Goal: Contribute content

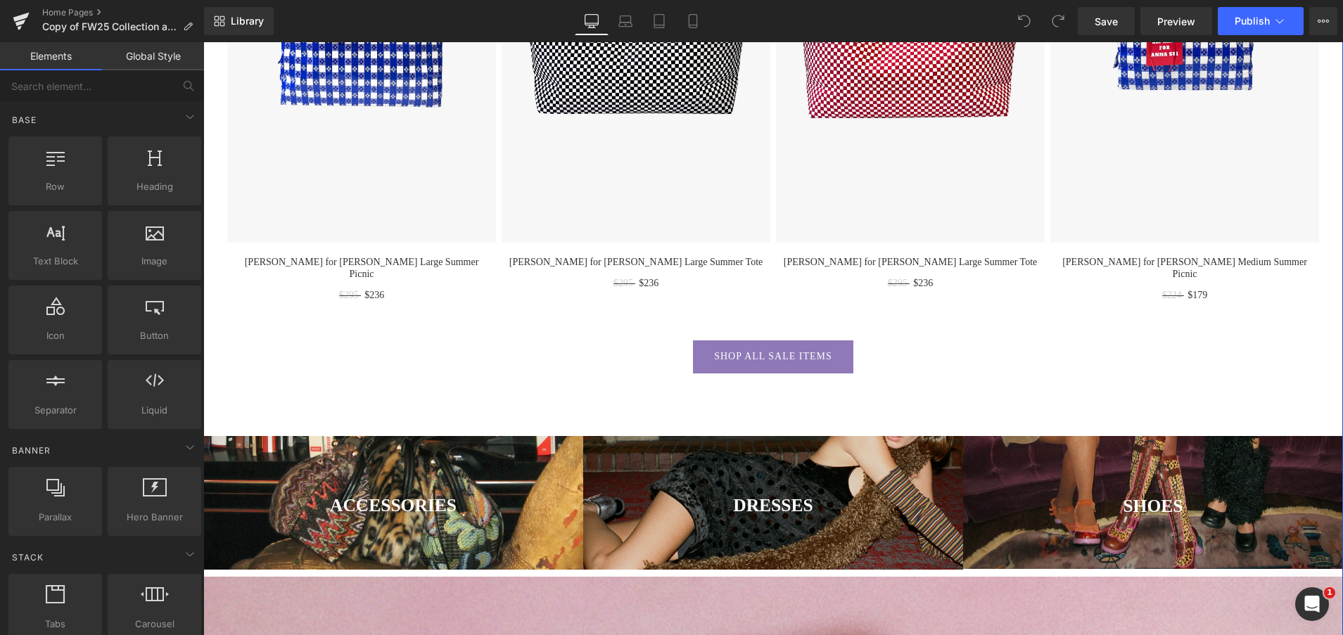
scroll to position [1548, 0]
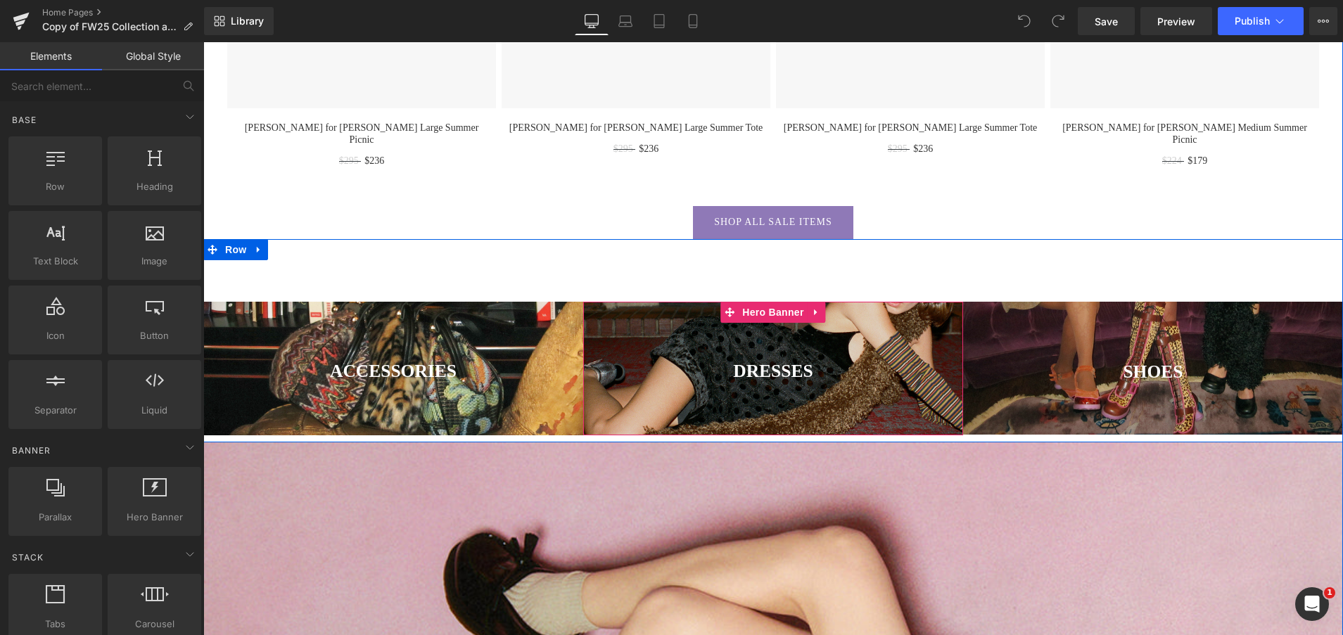
click at [759, 302] on span "Hero Banner" at bounding box center [773, 312] width 68 height 21
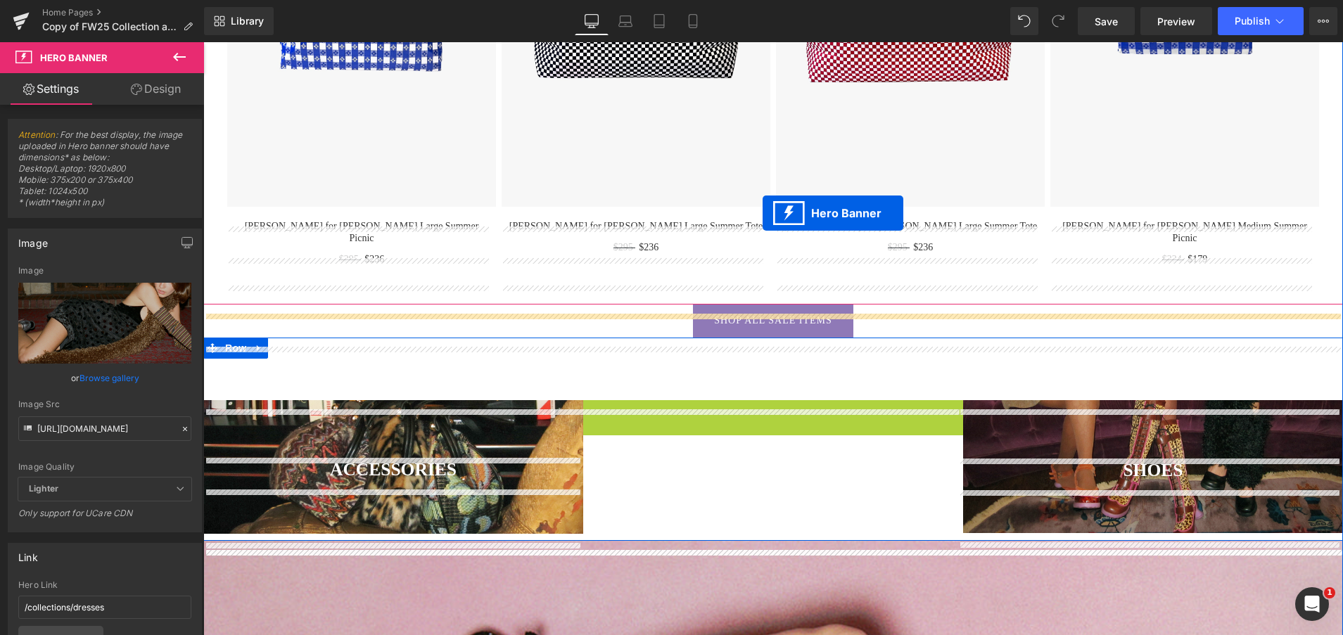
scroll to position [1421, 0]
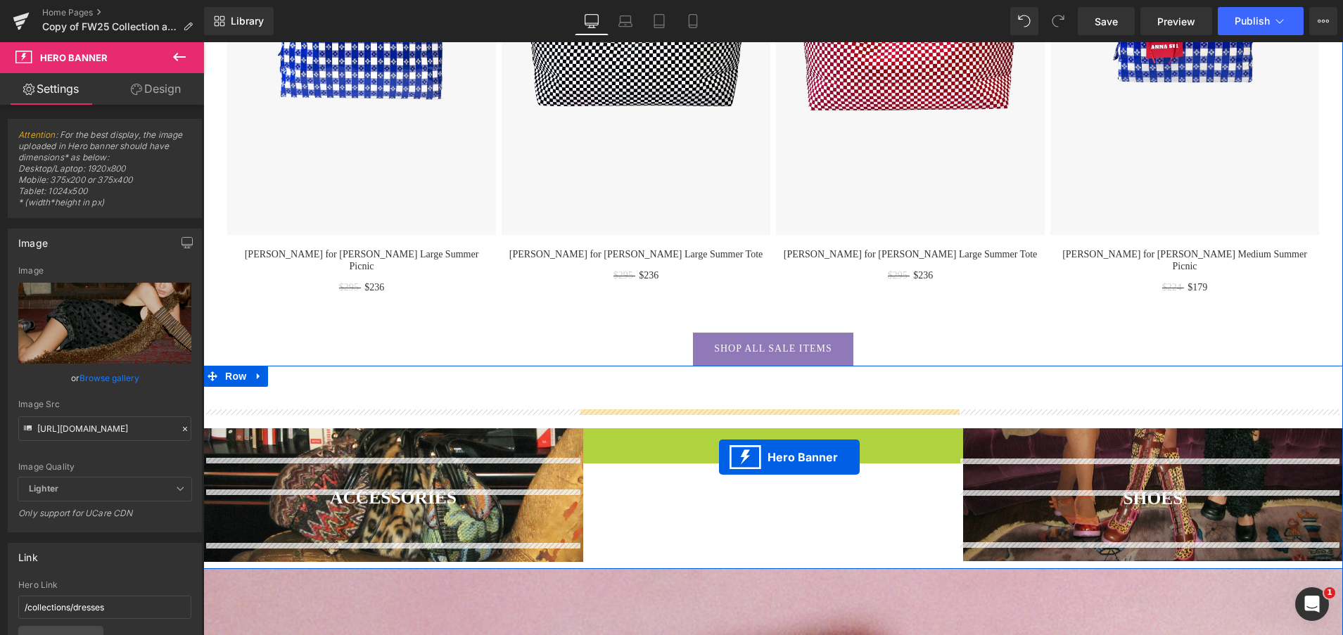
drag, startPoint x: 759, startPoint y: 293, endPoint x: 719, endPoint y: 456, distance: 168.1
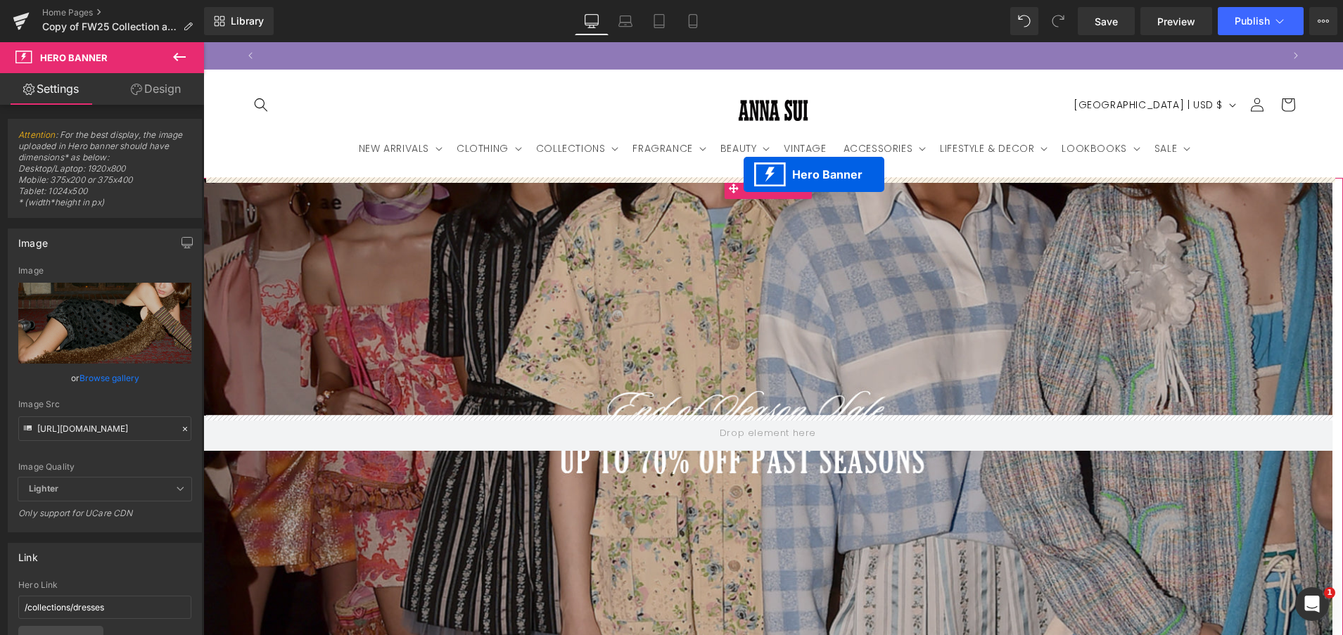
scroll to position [0, 0]
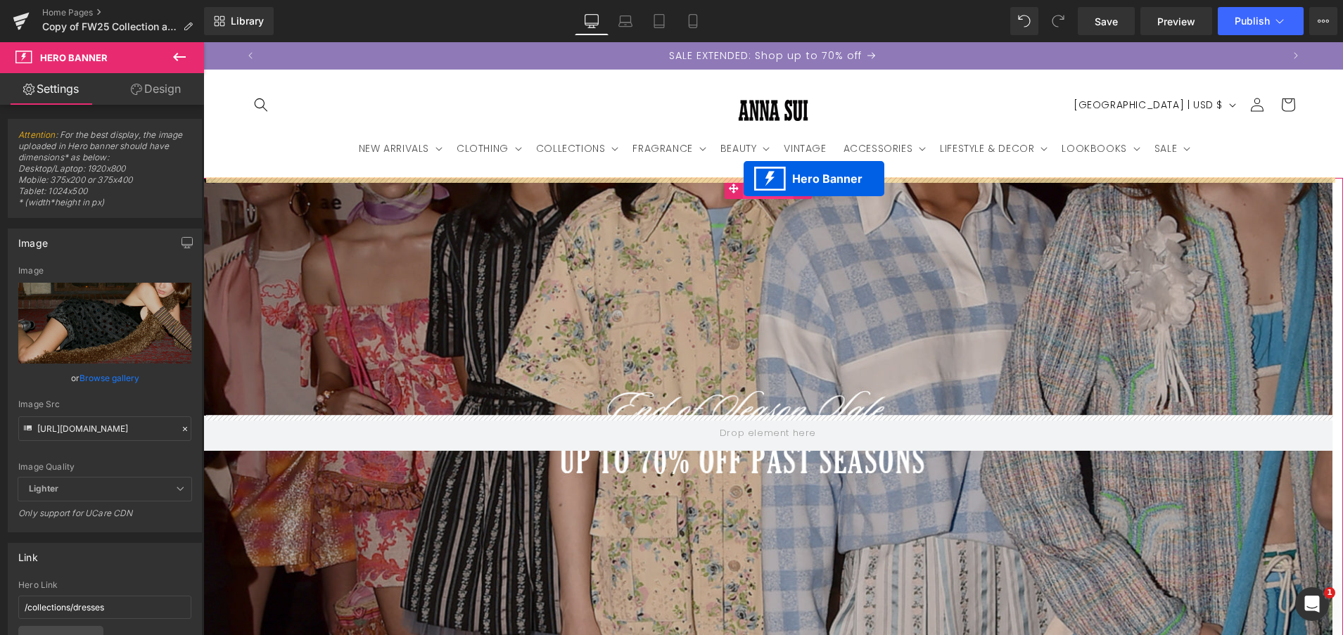
drag, startPoint x: 756, startPoint y: 415, endPoint x: 744, endPoint y: 179, distance: 236.7
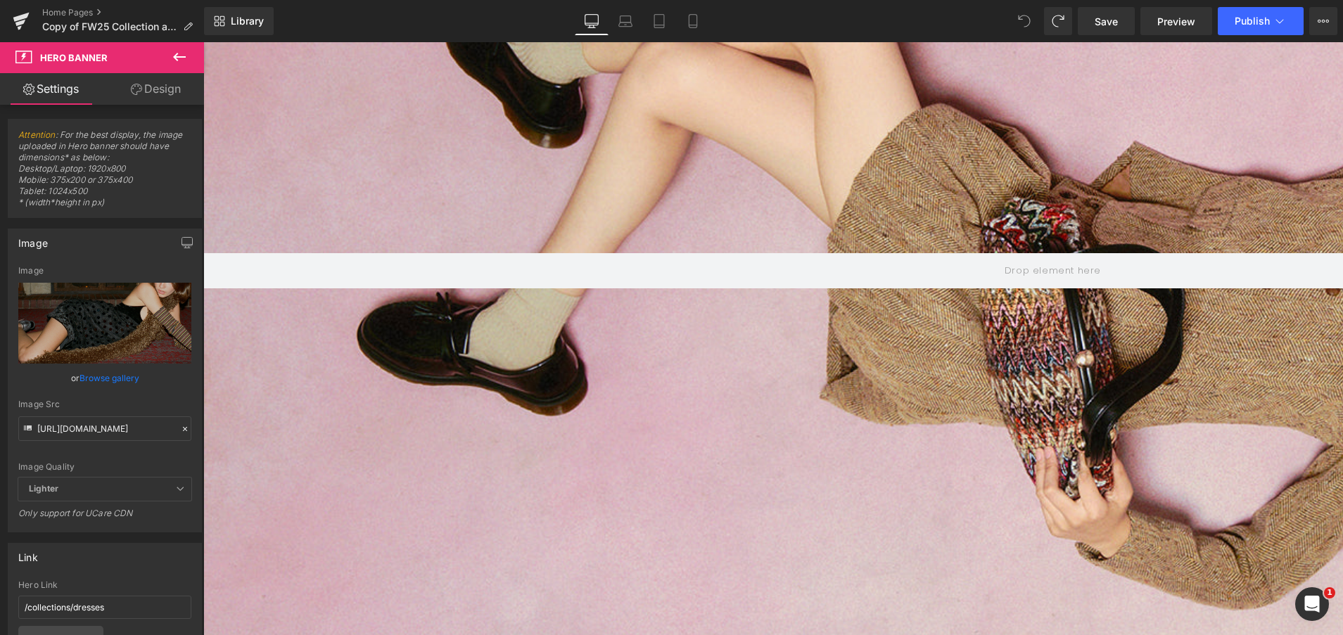
scroll to position [1611, 0]
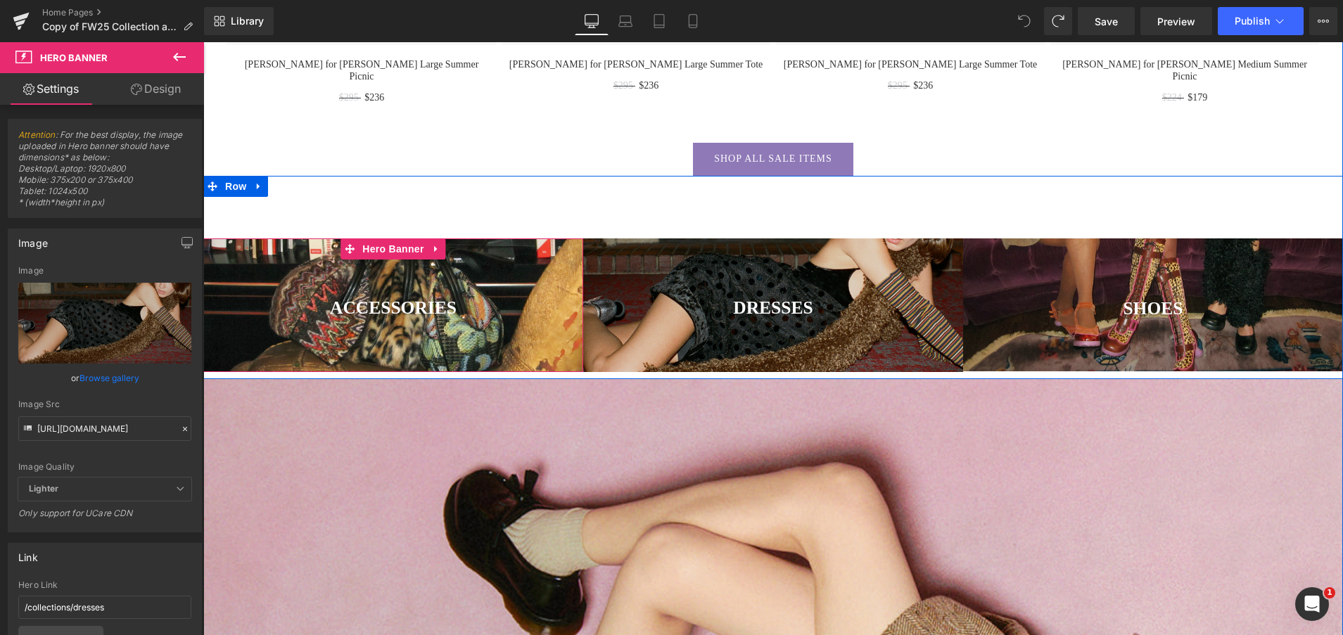
click at [383, 260] on div at bounding box center [393, 306] width 380 height 134
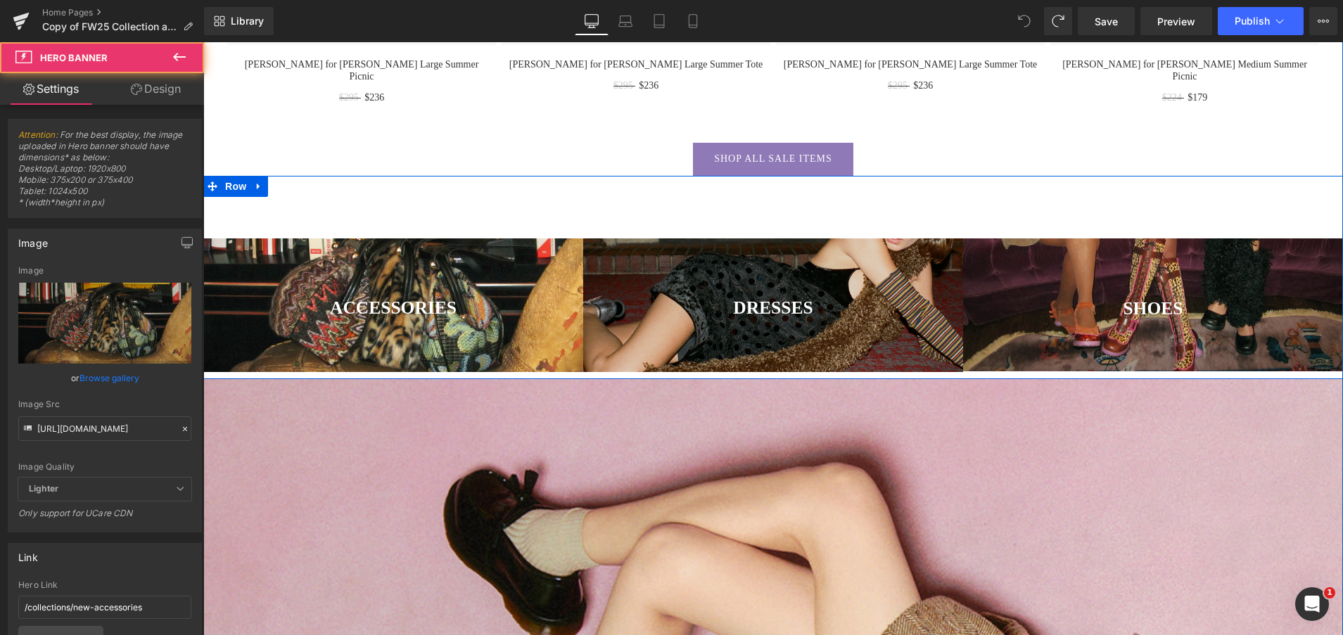
scroll to position [0, 1020]
click at [227, 176] on span "Row" at bounding box center [236, 186] width 28 height 21
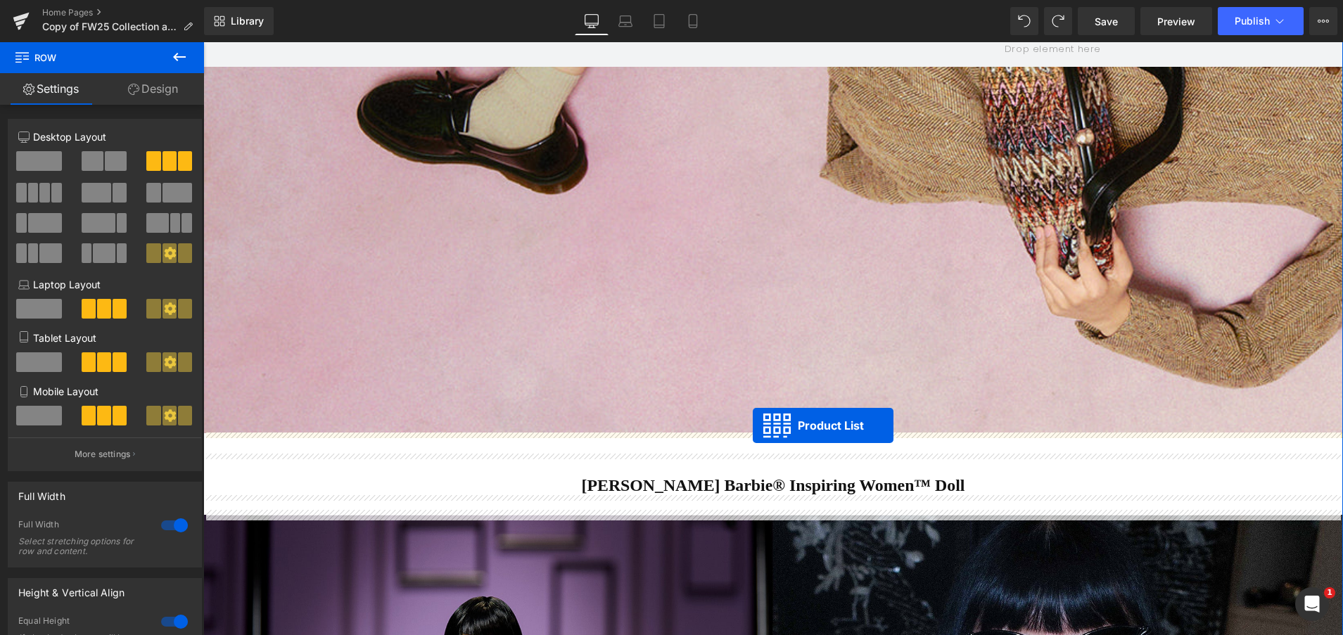
drag, startPoint x: 777, startPoint y: 75, endPoint x: 753, endPoint y: 426, distance: 351.3
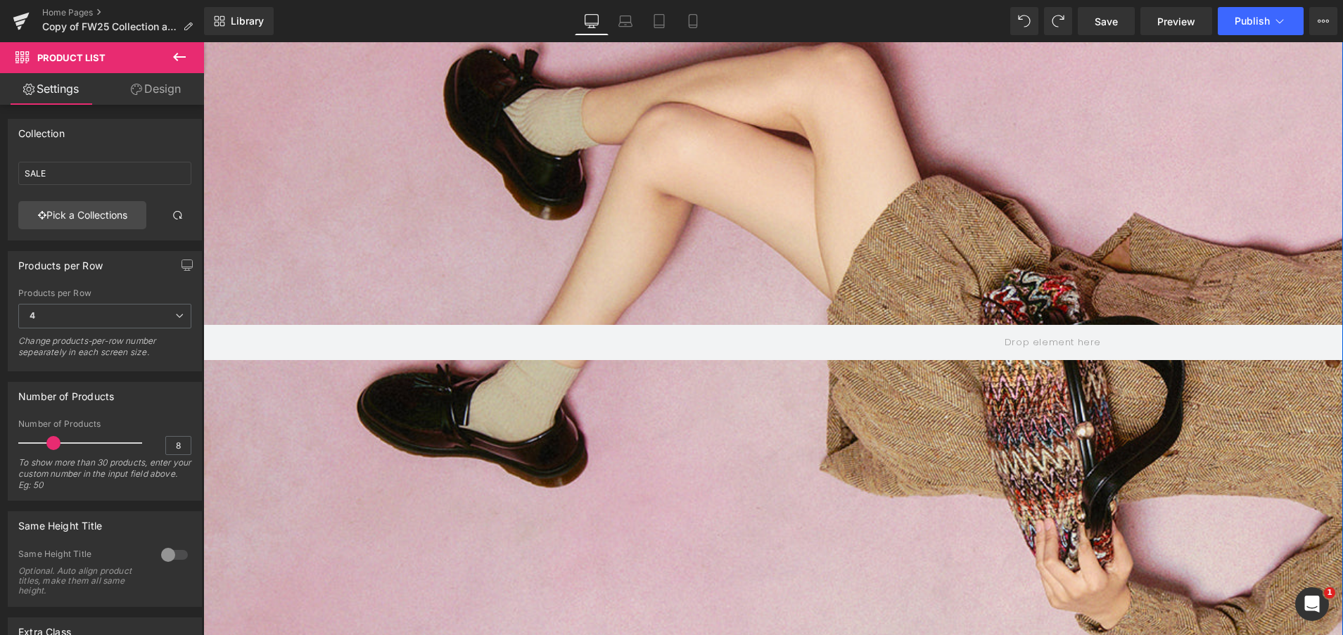
scroll to position [704, 0]
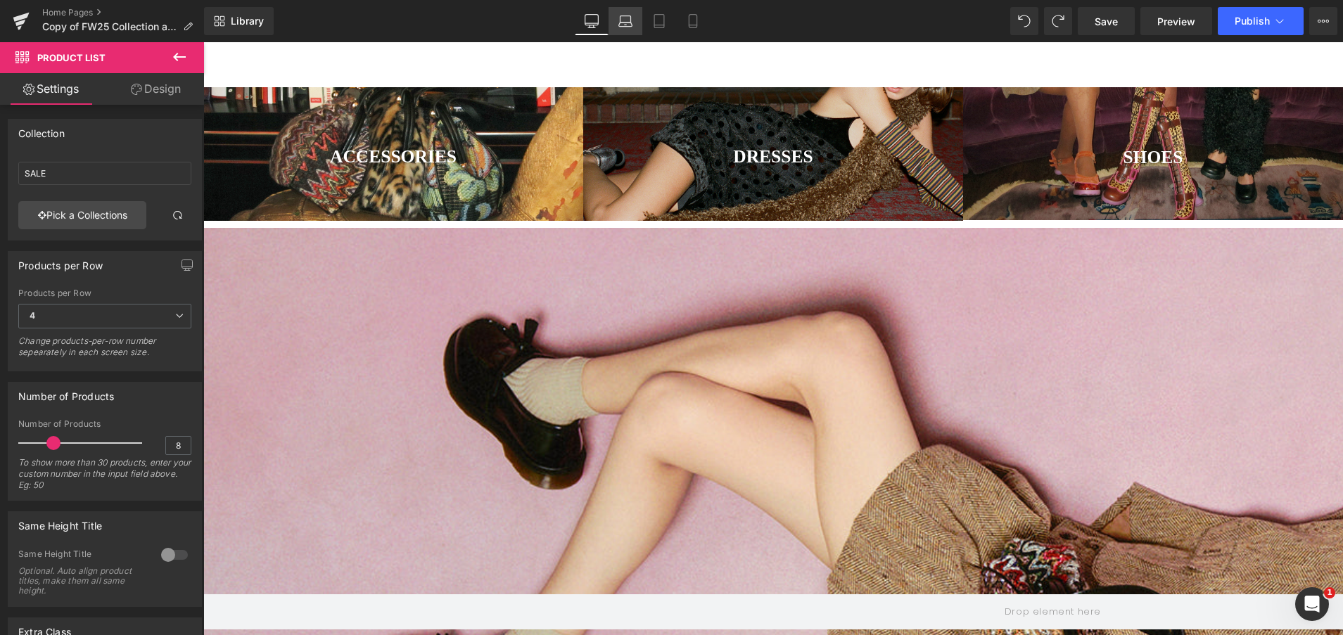
click at [626, 20] on icon at bounding box center [625, 21] width 14 height 14
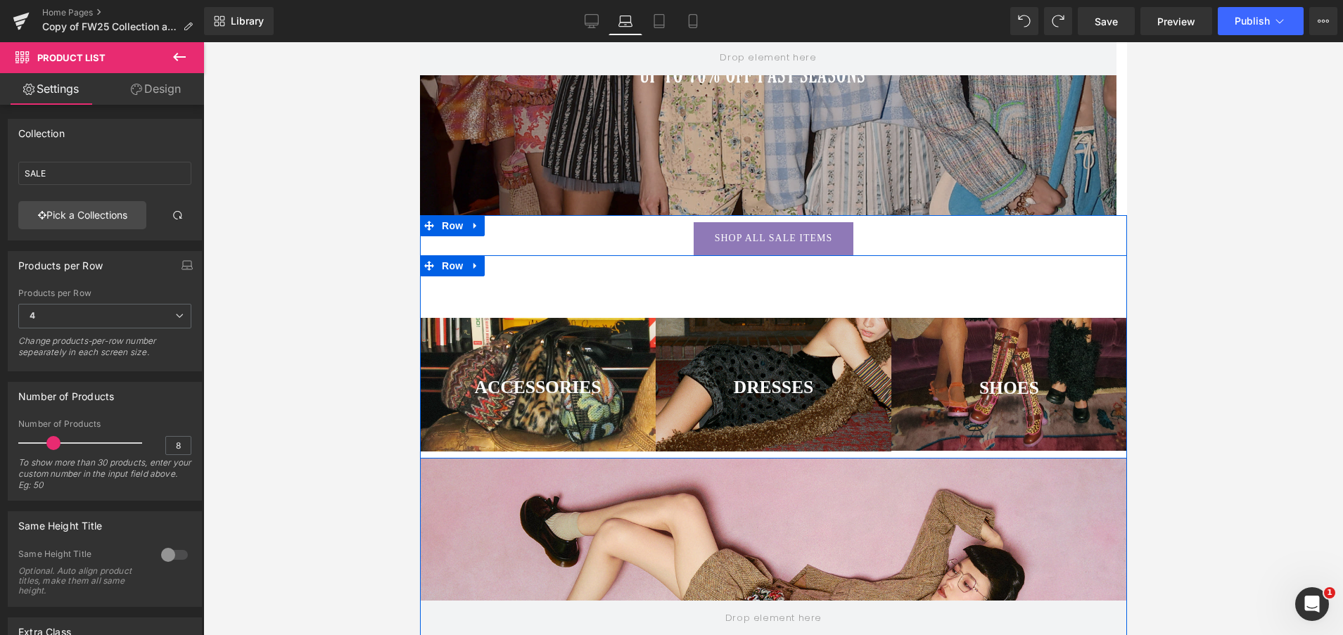
scroll to position [0, 0]
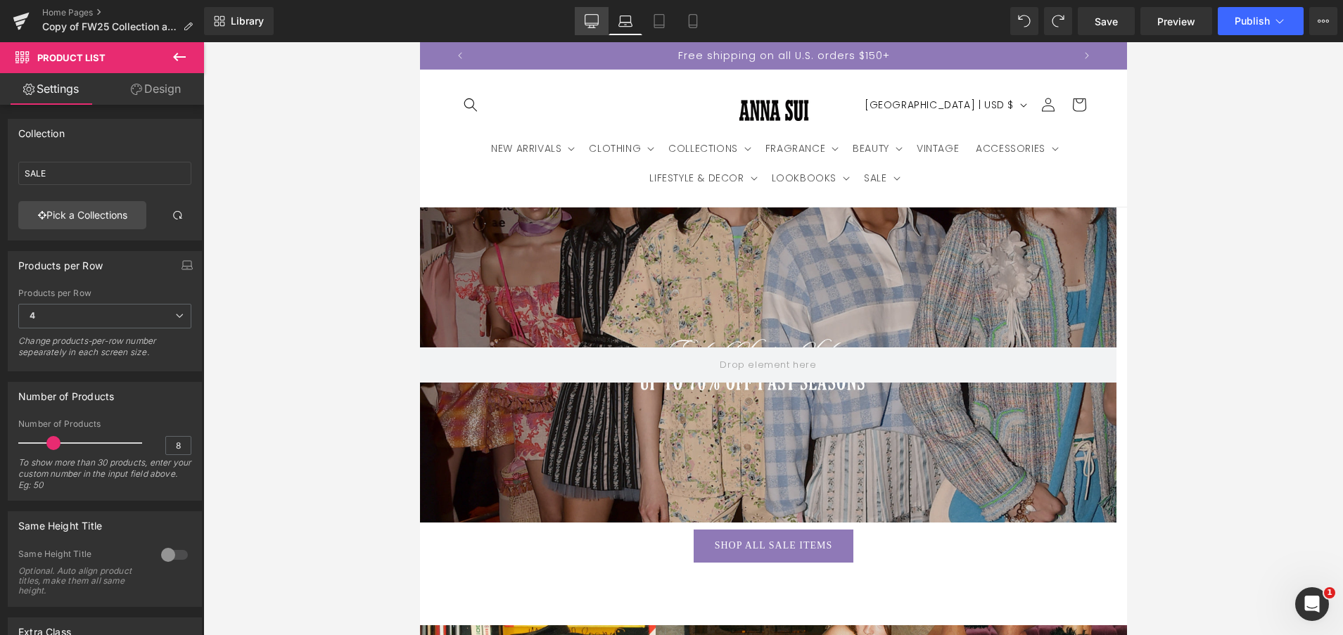
click at [585, 22] on icon at bounding box center [591, 20] width 13 height 11
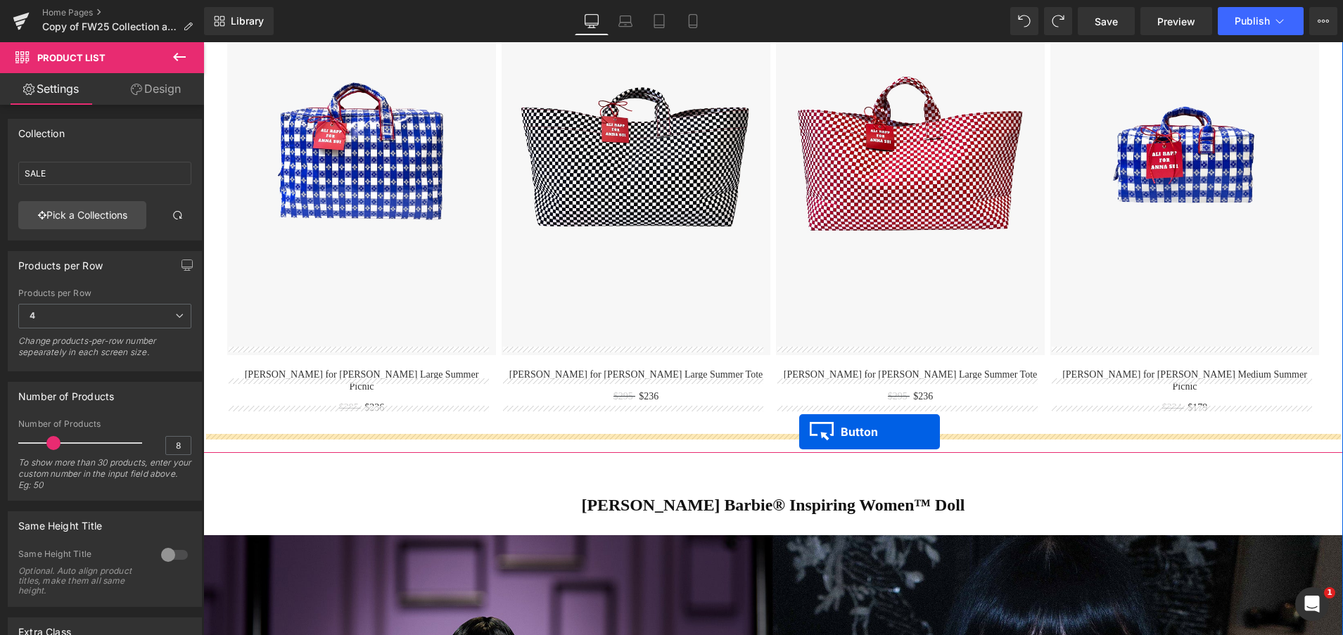
drag, startPoint x: 770, startPoint y: 358, endPoint x: 799, endPoint y: 432, distance: 79.3
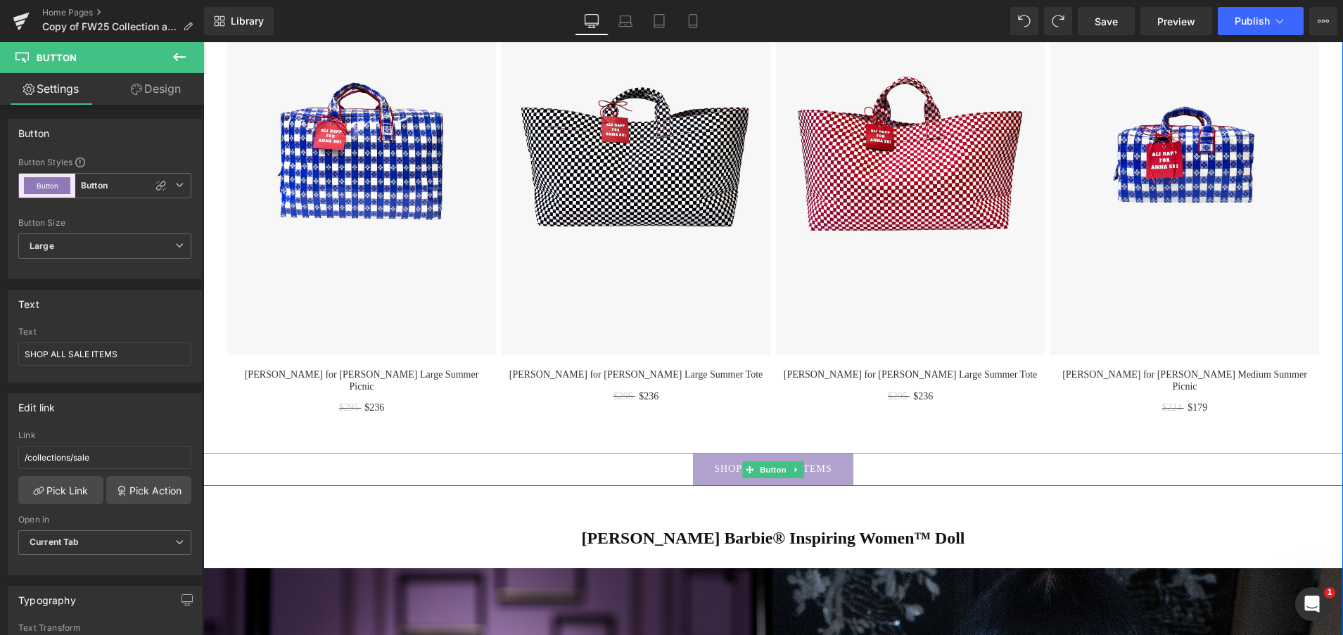
click at [721, 453] on link "SHOP ALL SALE ITEMS" at bounding box center [773, 469] width 160 height 33
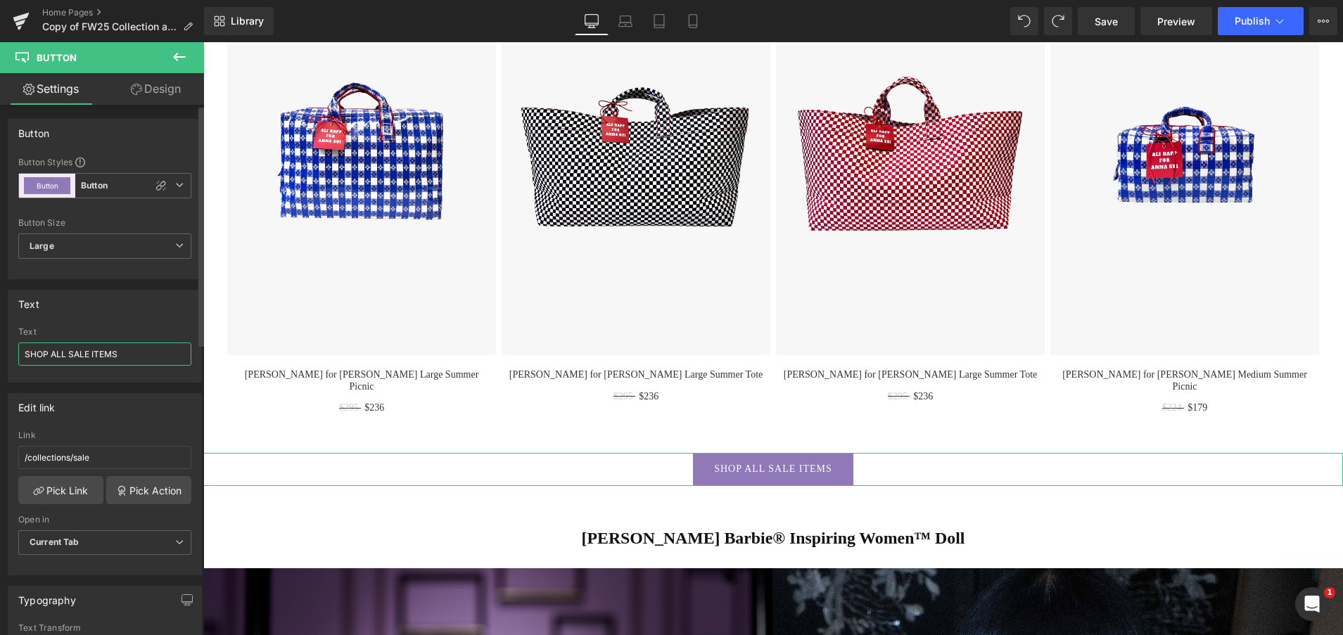
drag, startPoint x: 124, startPoint y: 352, endPoint x: 53, endPoint y: 355, distance: 70.4
click at [53, 355] on input "SHOP ALL SALE ITEMS" at bounding box center [104, 354] width 173 height 23
type input "SHOP NOW"
click at [102, 455] on input "/collections/sale" at bounding box center [104, 457] width 173 height 23
click at [70, 500] on link "Pick Link" at bounding box center [60, 490] width 85 height 28
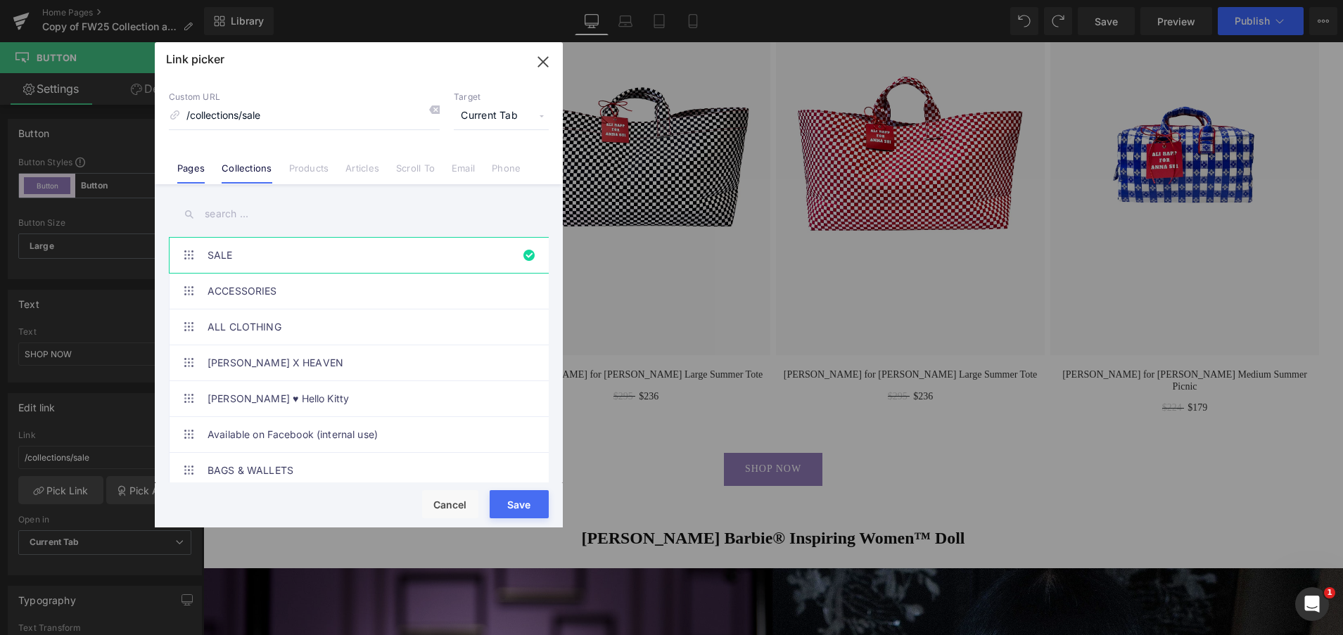
click at [184, 165] on link "Pages" at bounding box center [190, 173] width 27 height 21
click at [235, 171] on link "Collections" at bounding box center [247, 173] width 50 height 21
click at [246, 198] on div "12 Days of [PERSON_NAME] Advent Calendar ABOUT Accessibility Statement [PERSON_…" at bounding box center [359, 335] width 408 height 302
click at [241, 215] on input "text" at bounding box center [359, 214] width 380 height 32
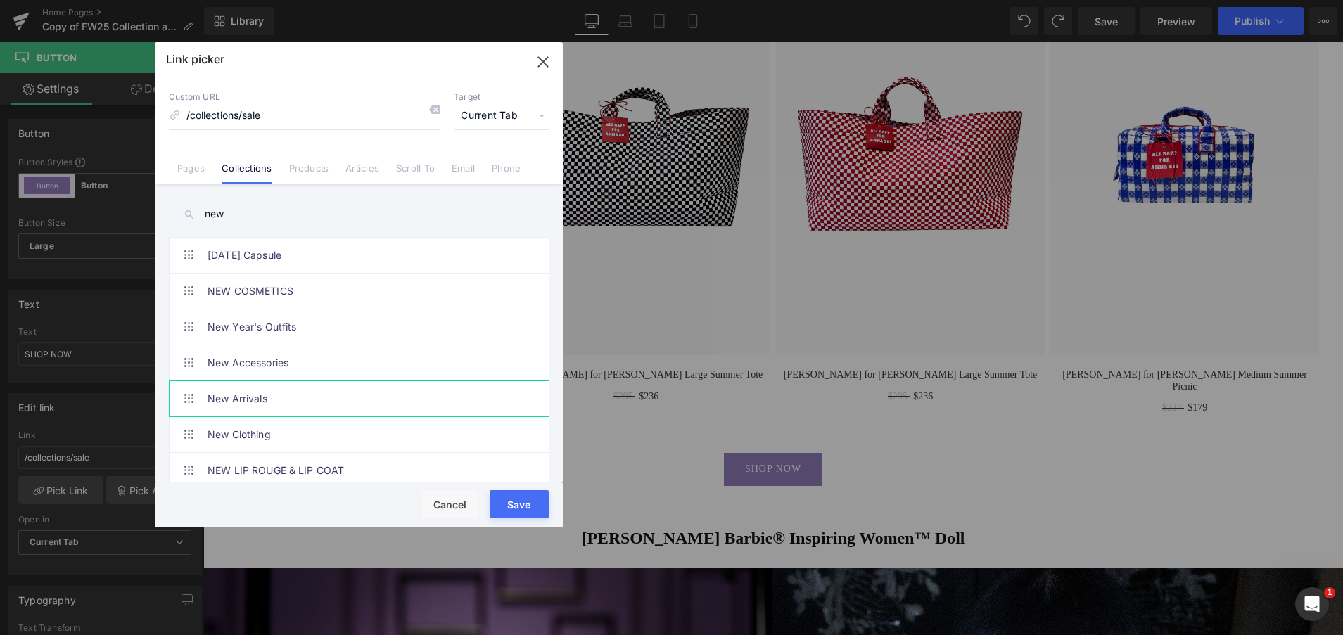
type input "new"
click at [288, 395] on link "New Arrivals" at bounding box center [363, 398] width 310 height 35
type input "/collections/new-arrivals-1"
click at [519, 497] on button "Save" at bounding box center [519, 504] width 59 height 28
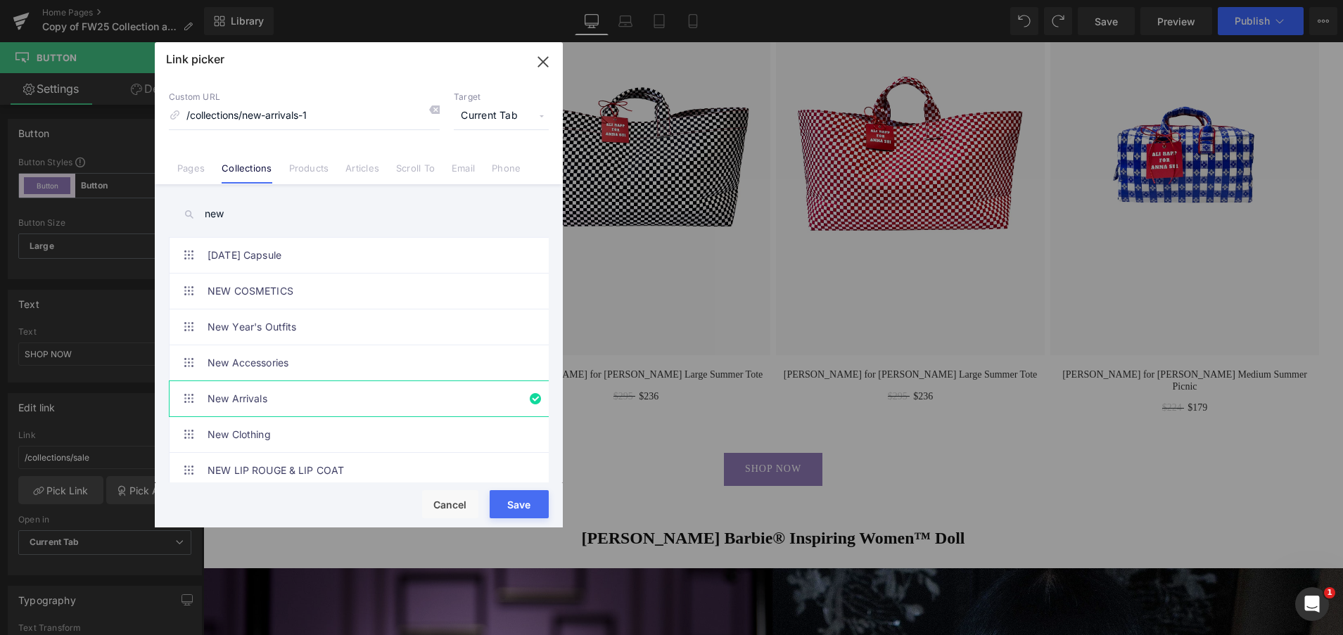
type input "/collections/new-arrivals-1"
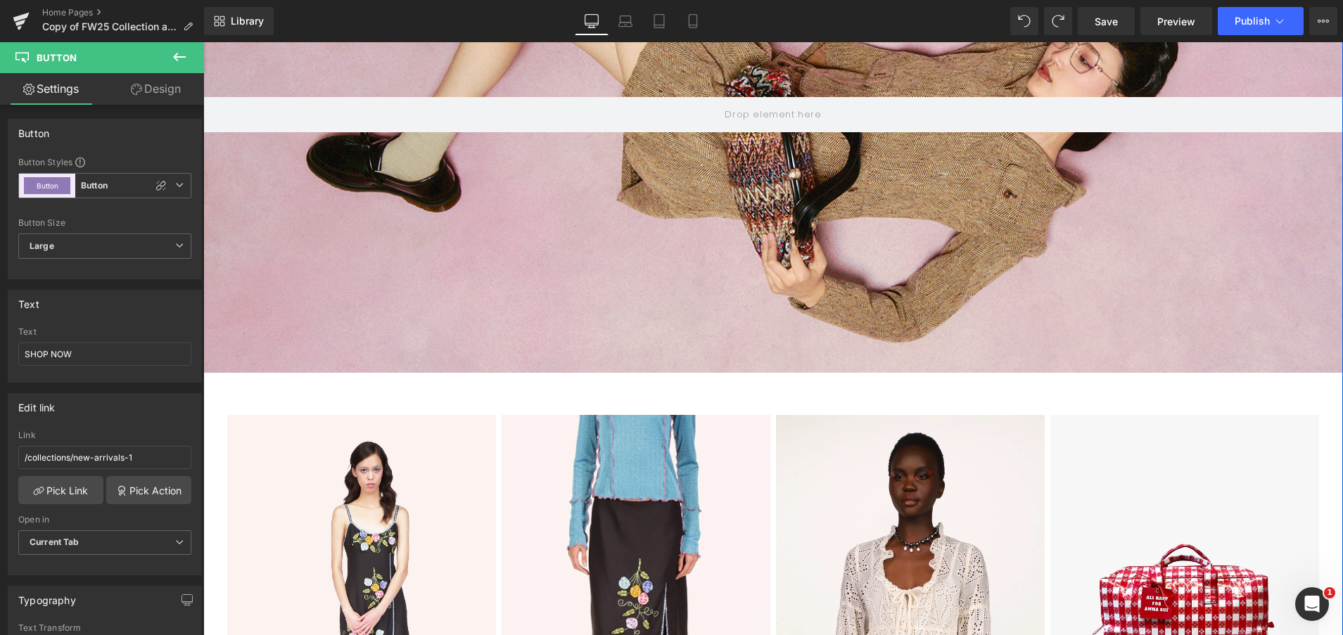
scroll to position [1175, 0]
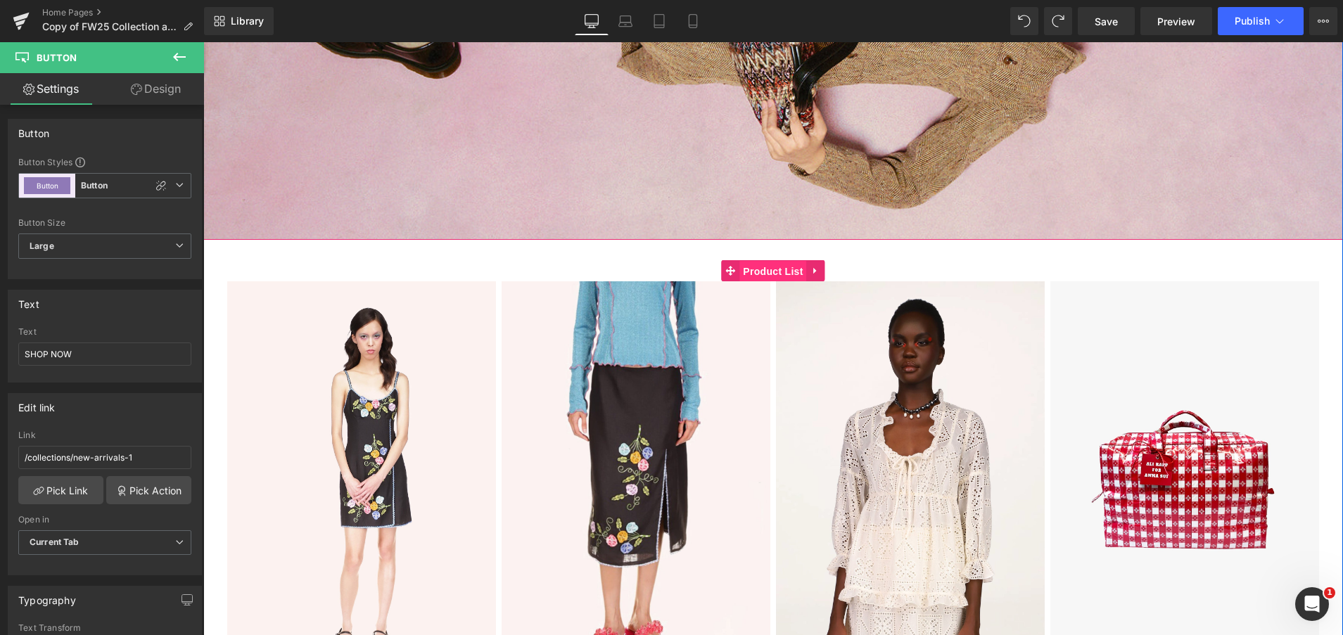
click at [774, 269] on span "Product List" at bounding box center [772, 271] width 67 height 21
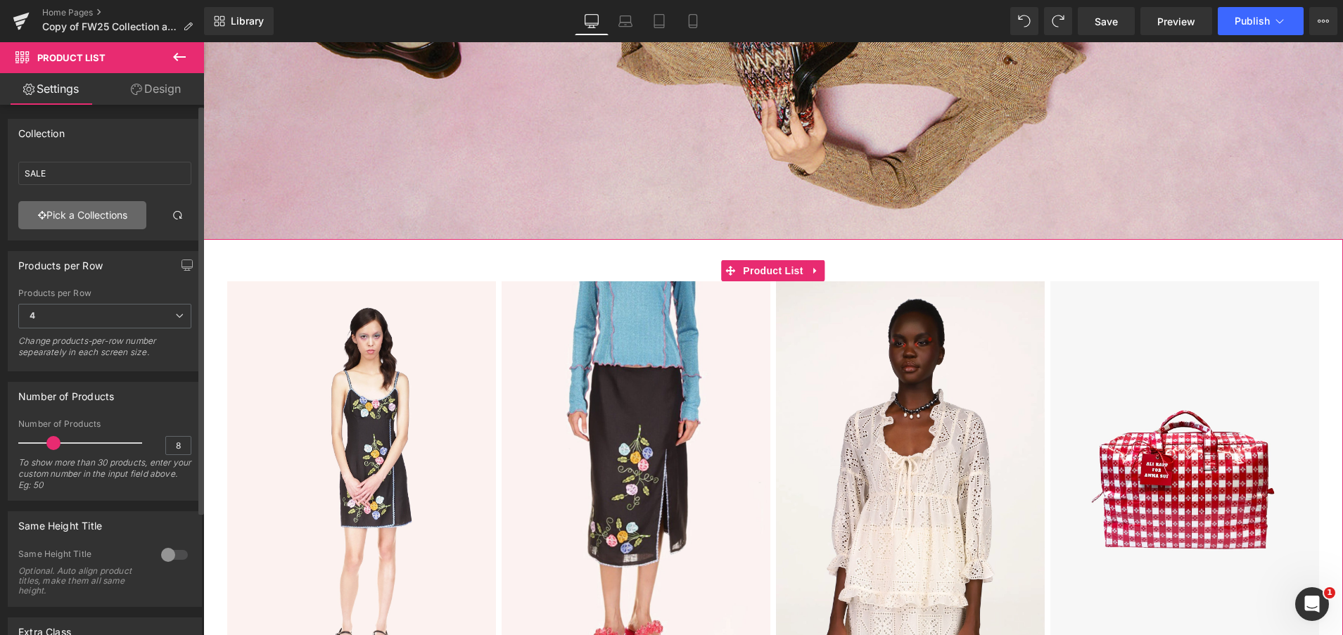
scroll to position [0, 0]
click at [94, 226] on link "Pick a Collections" at bounding box center [82, 215] width 128 height 28
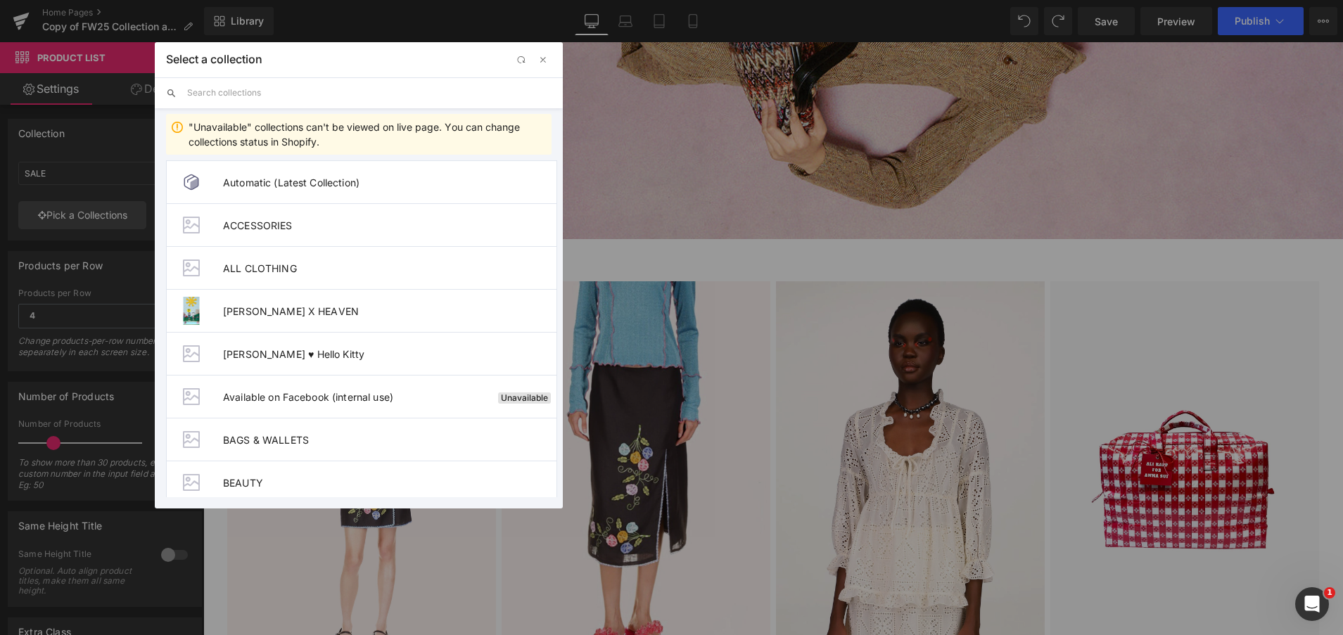
drag, startPoint x: 279, startPoint y: 89, endPoint x: 283, endPoint y: 82, distance: 7.9
click at [279, 89] on input "text" at bounding box center [369, 92] width 364 height 31
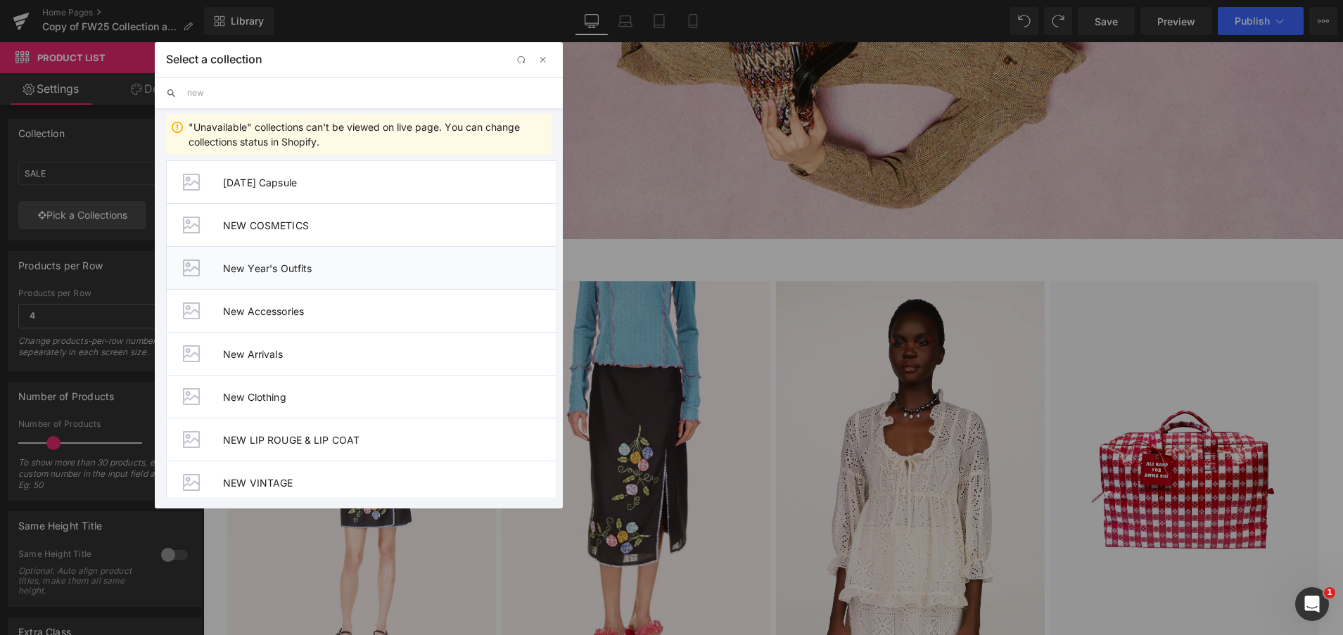
scroll to position [0, 1020]
type input "new"
click at [261, 352] on span "New Arrivals" at bounding box center [390, 354] width 334 height 12
type input "New Arrivals"
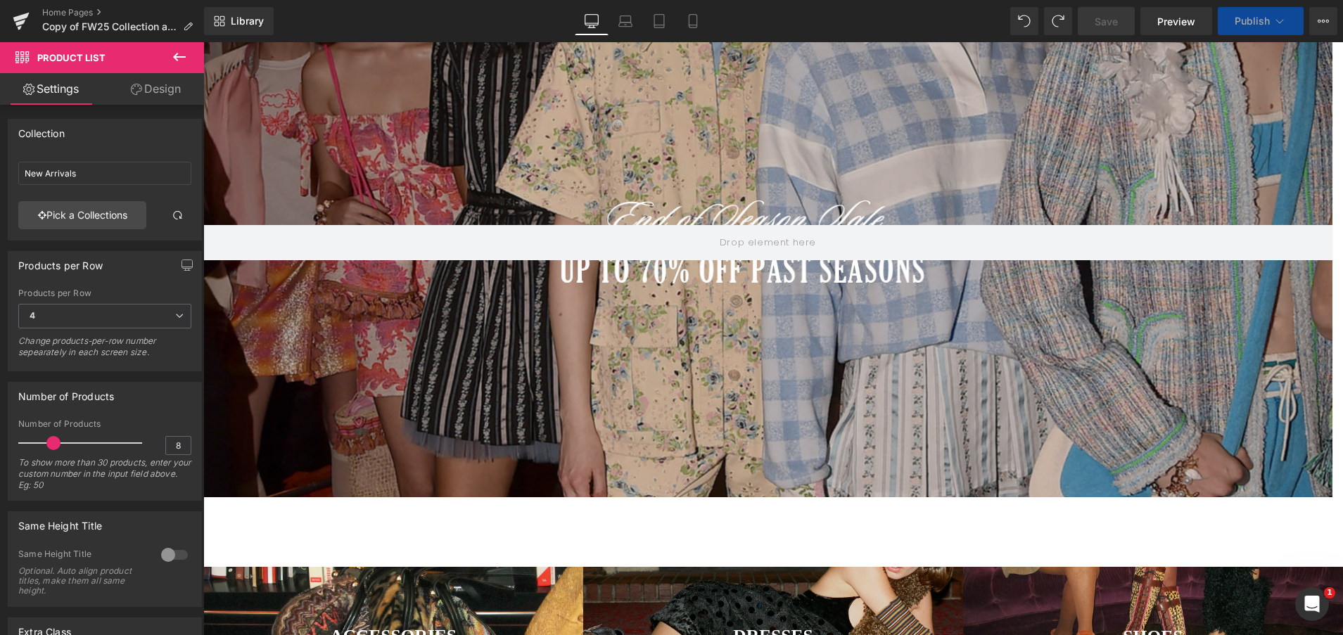
scroll to position [211, 0]
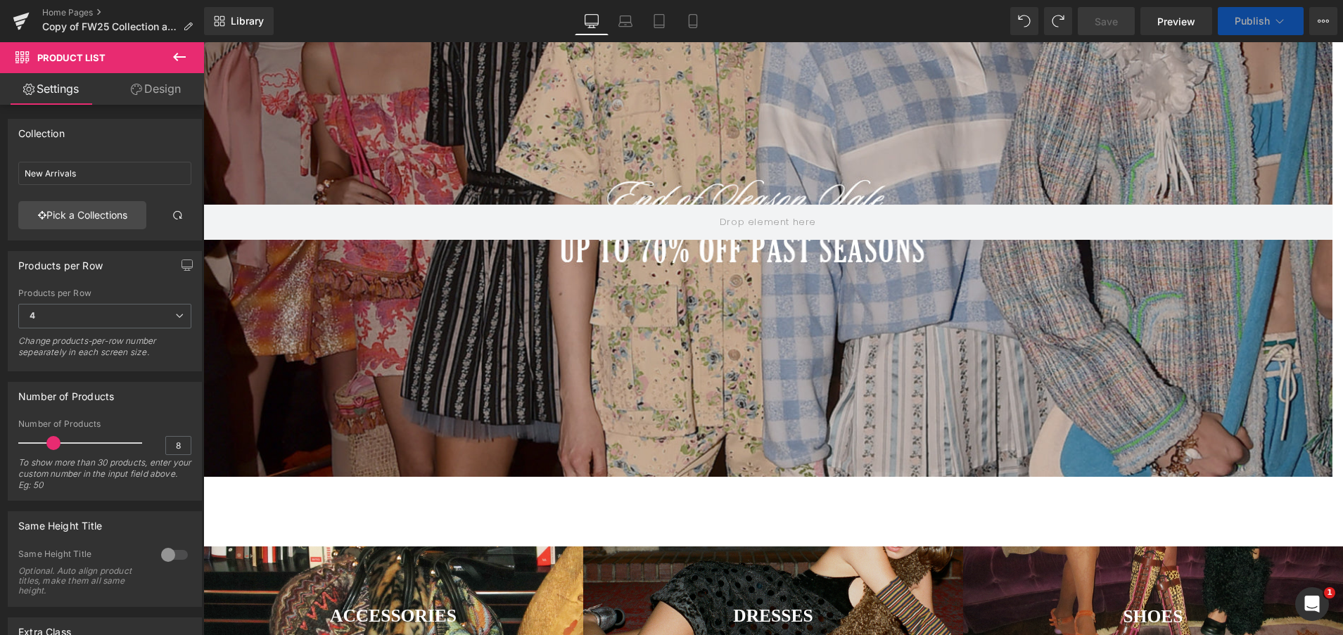
click at [722, 350] on div at bounding box center [767, 222] width 1129 height 510
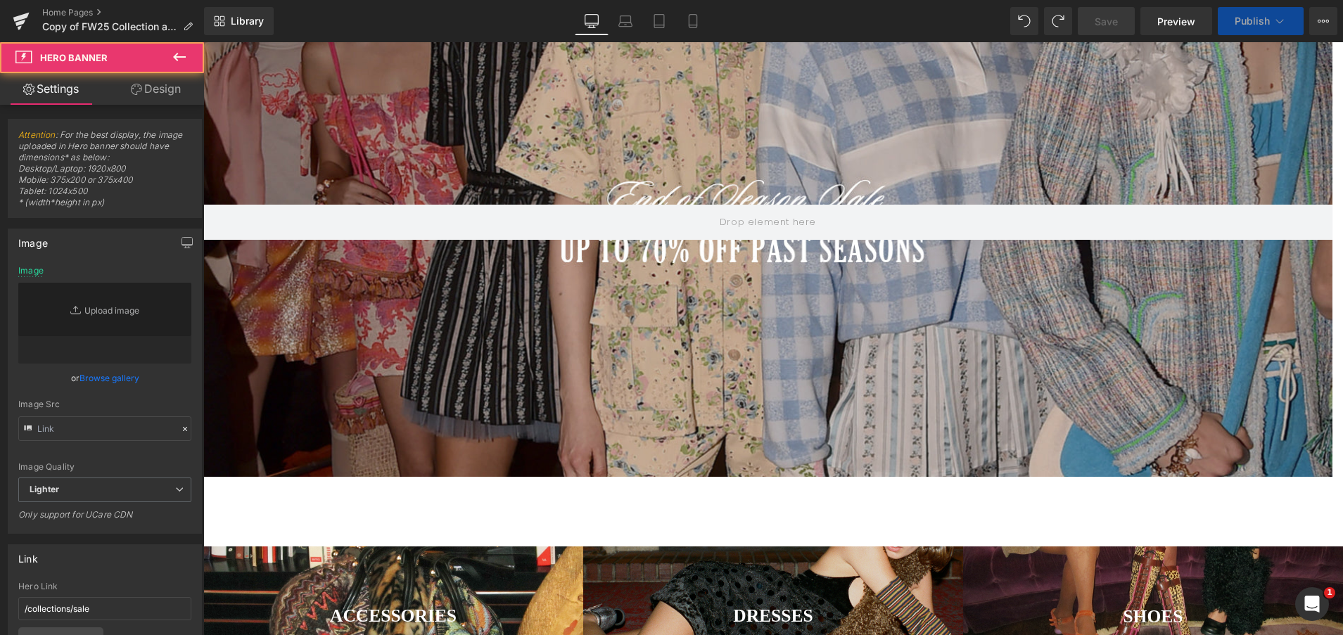
type input "[URL][DOMAIN_NAME]"
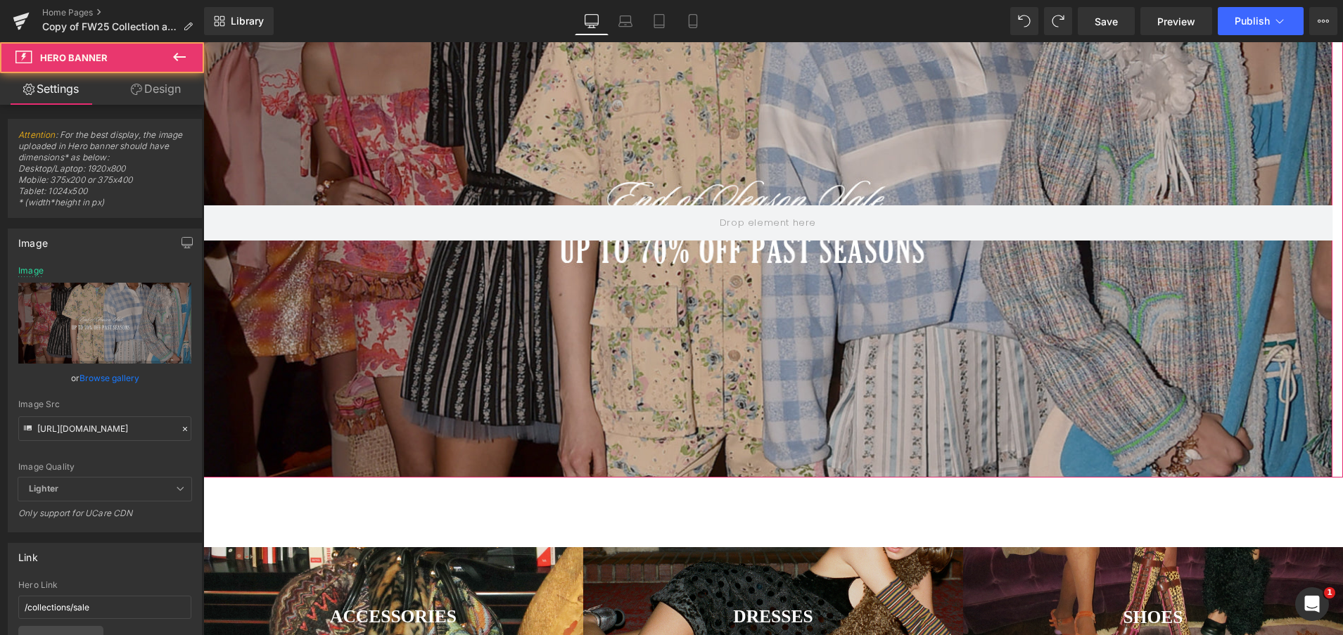
scroll to position [0, 0]
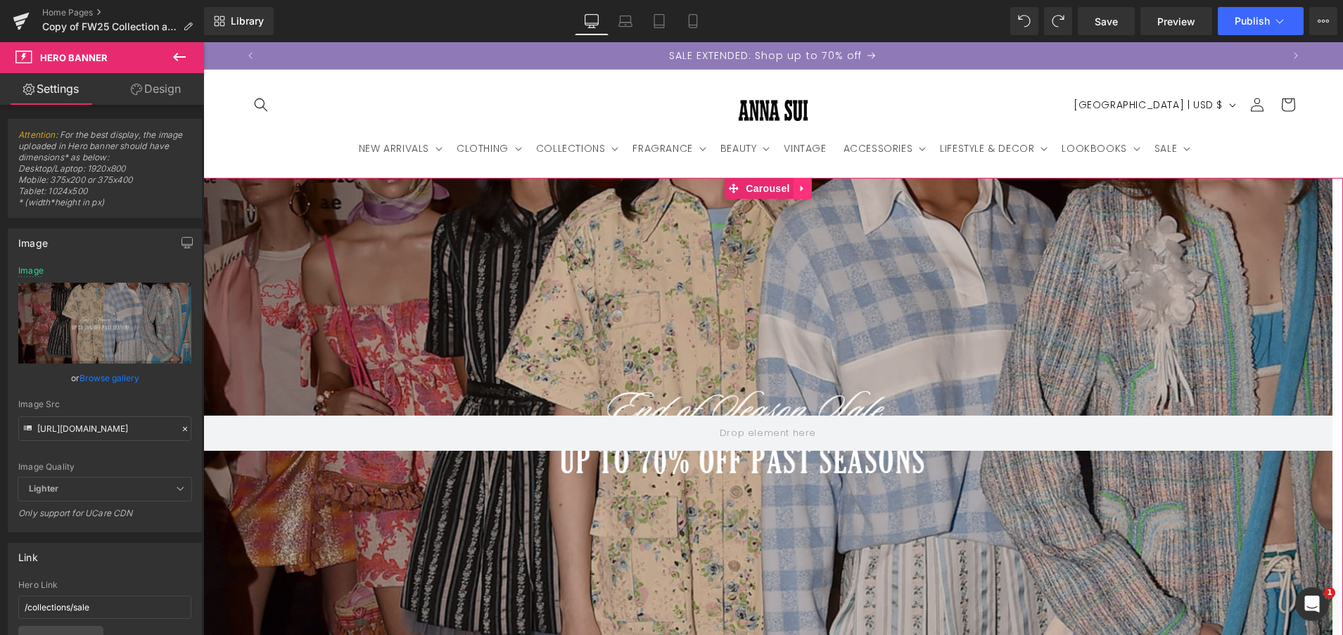
click at [803, 187] on icon at bounding box center [803, 188] width 10 height 11
click at [813, 184] on icon at bounding box center [812, 189] width 10 height 10
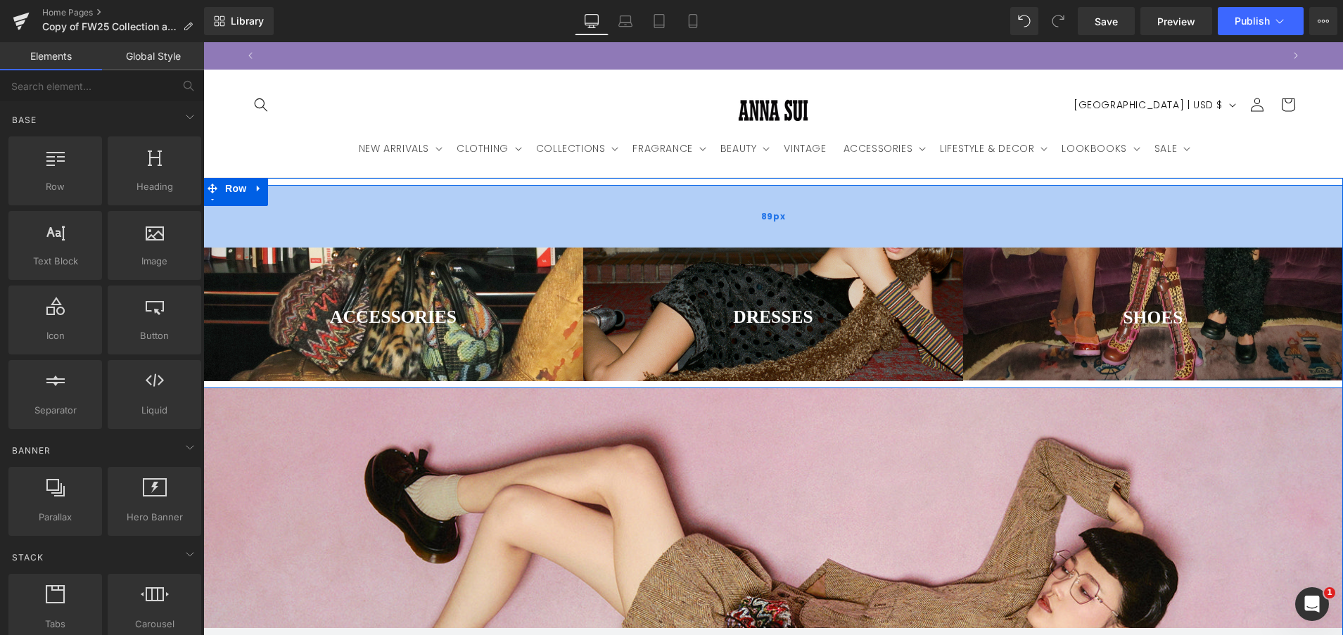
click at [619, 219] on div "89px" at bounding box center [773, 216] width 1140 height 63
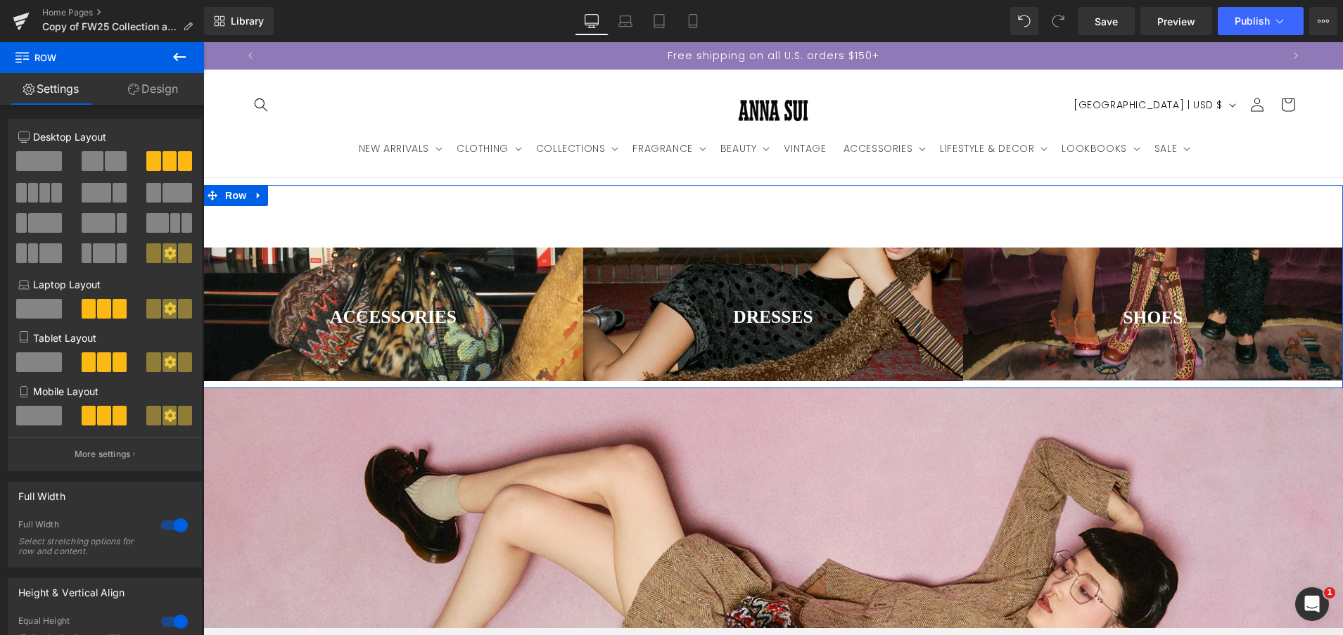
click at [162, 92] on link "Design" at bounding box center [153, 89] width 102 height 32
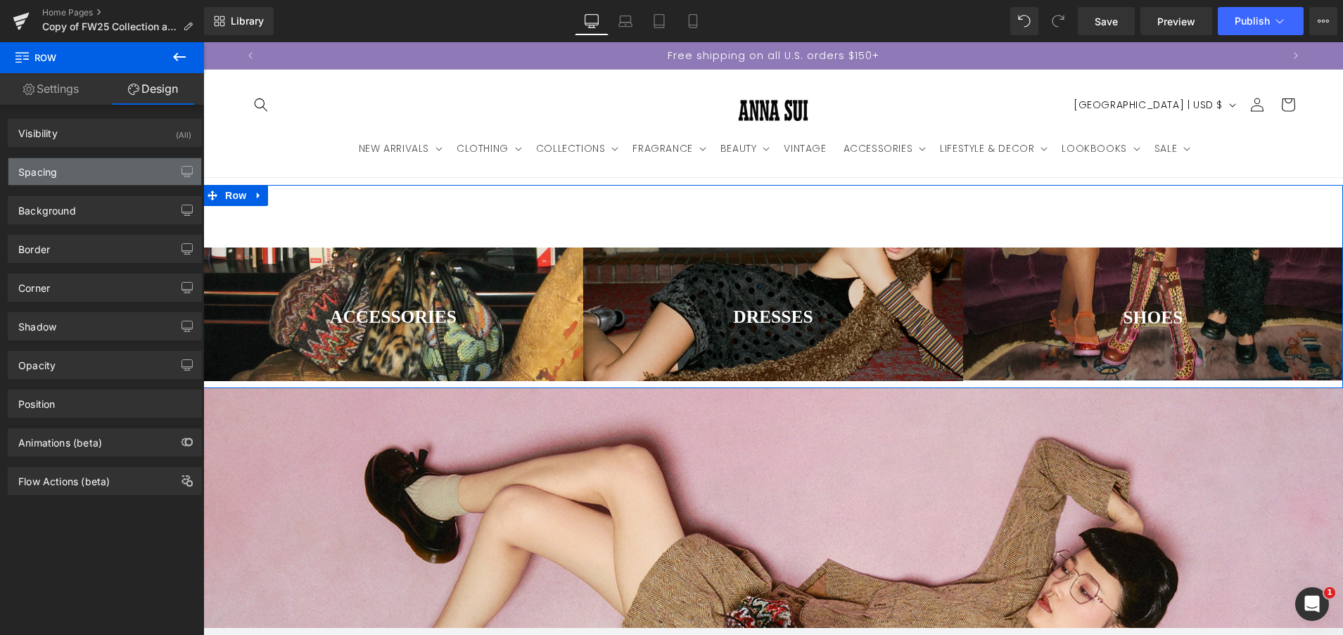
click at [125, 168] on div "Spacing" at bounding box center [104, 171] width 193 height 27
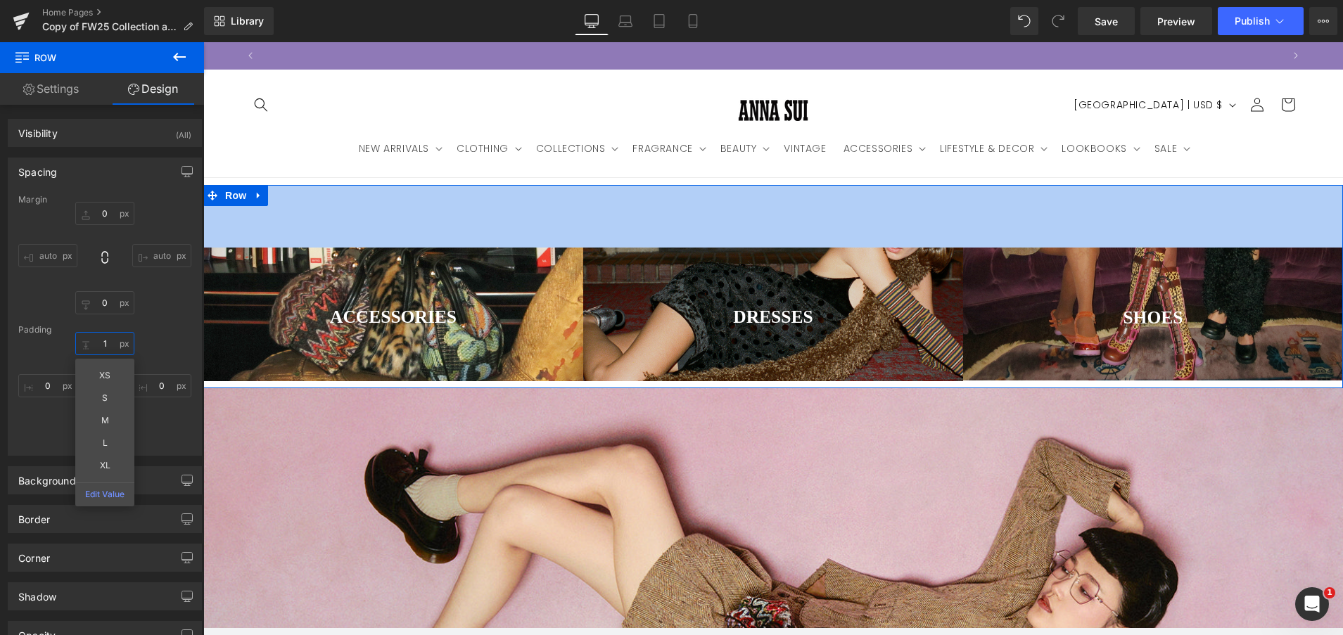
scroll to position [0, 0]
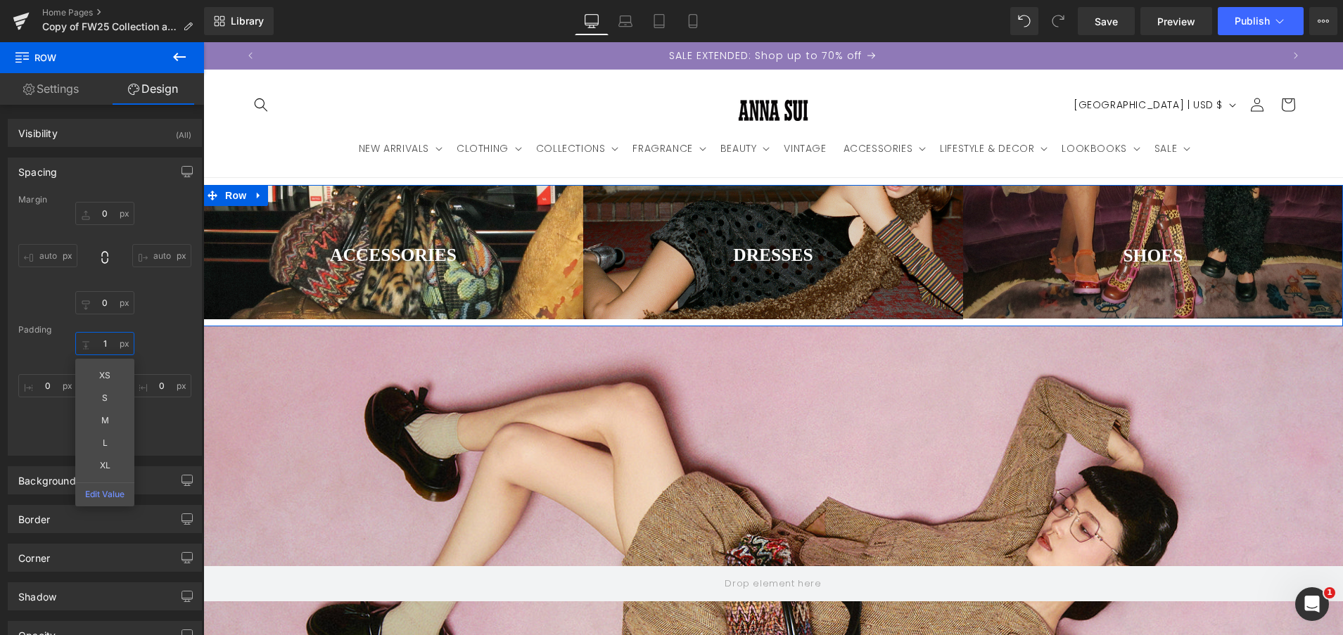
type input "10"
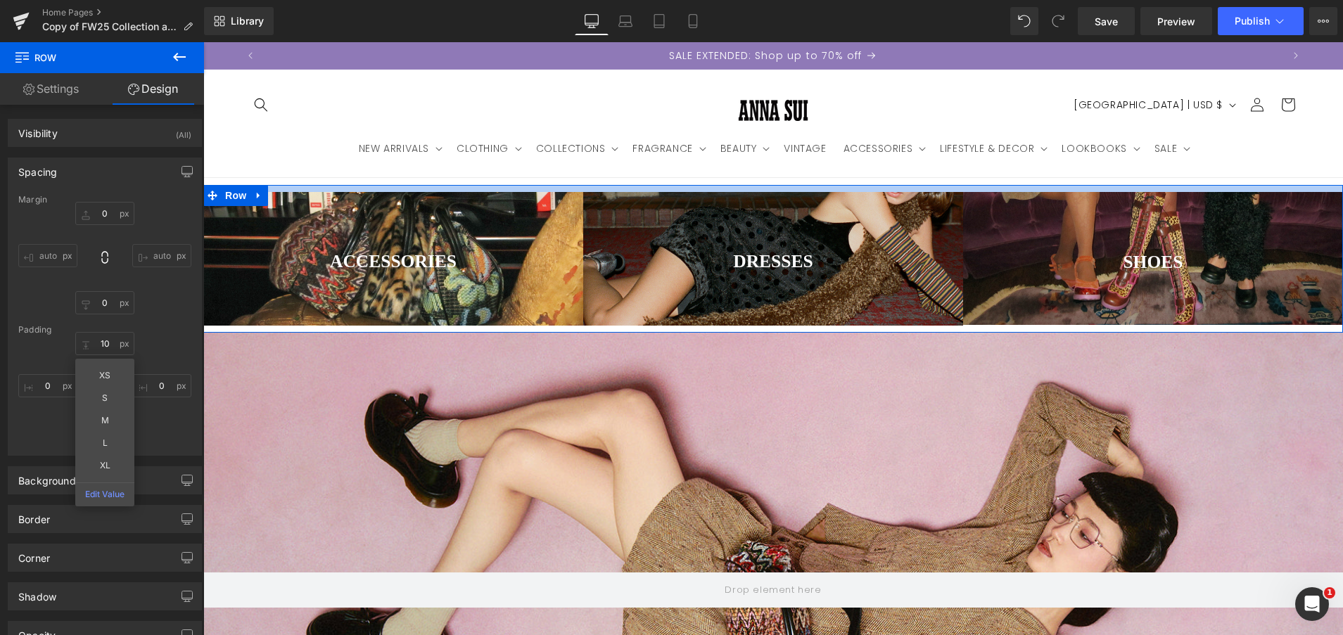
click at [675, 384] on div at bounding box center [773, 590] width 1140 height 515
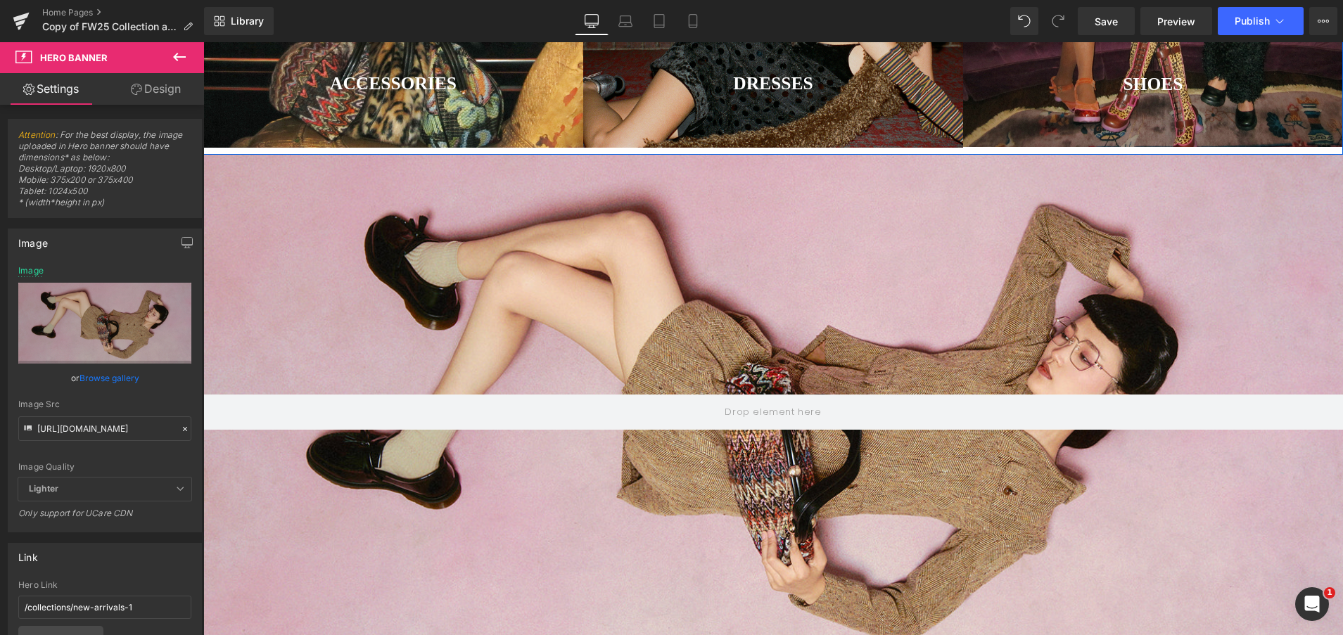
scroll to position [141, 0]
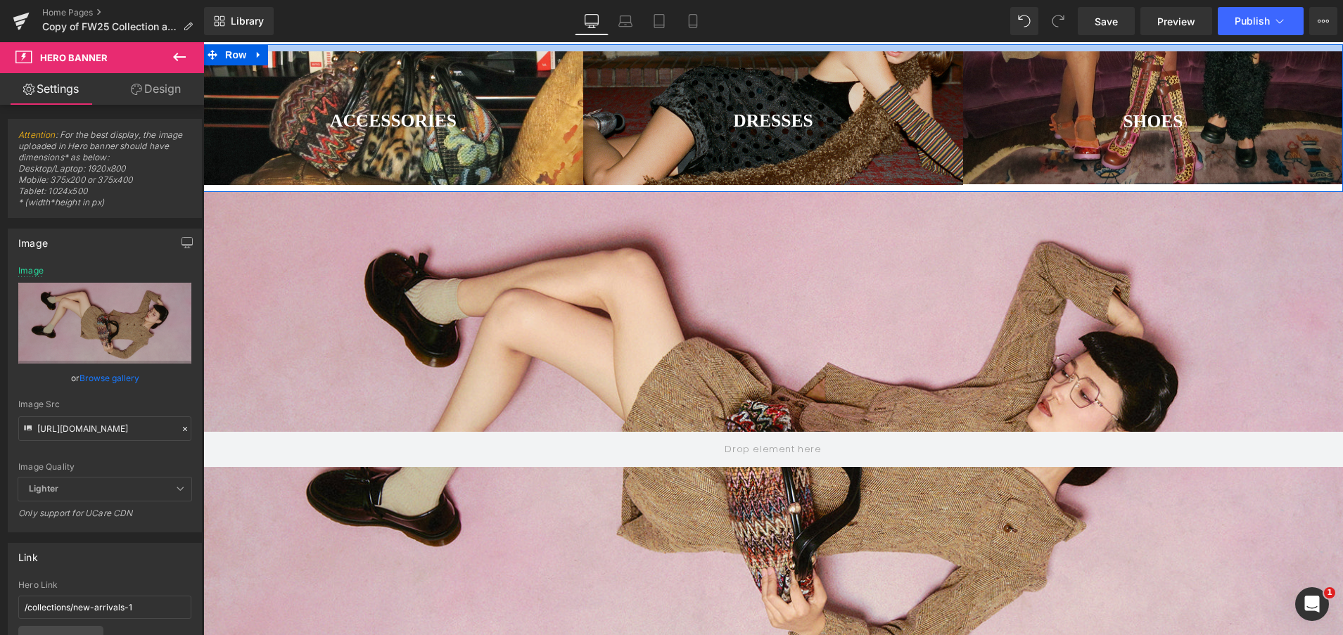
click at [677, 284] on div at bounding box center [773, 449] width 1140 height 515
click at [557, 273] on div at bounding box center [773, 449] width 1140 height 515
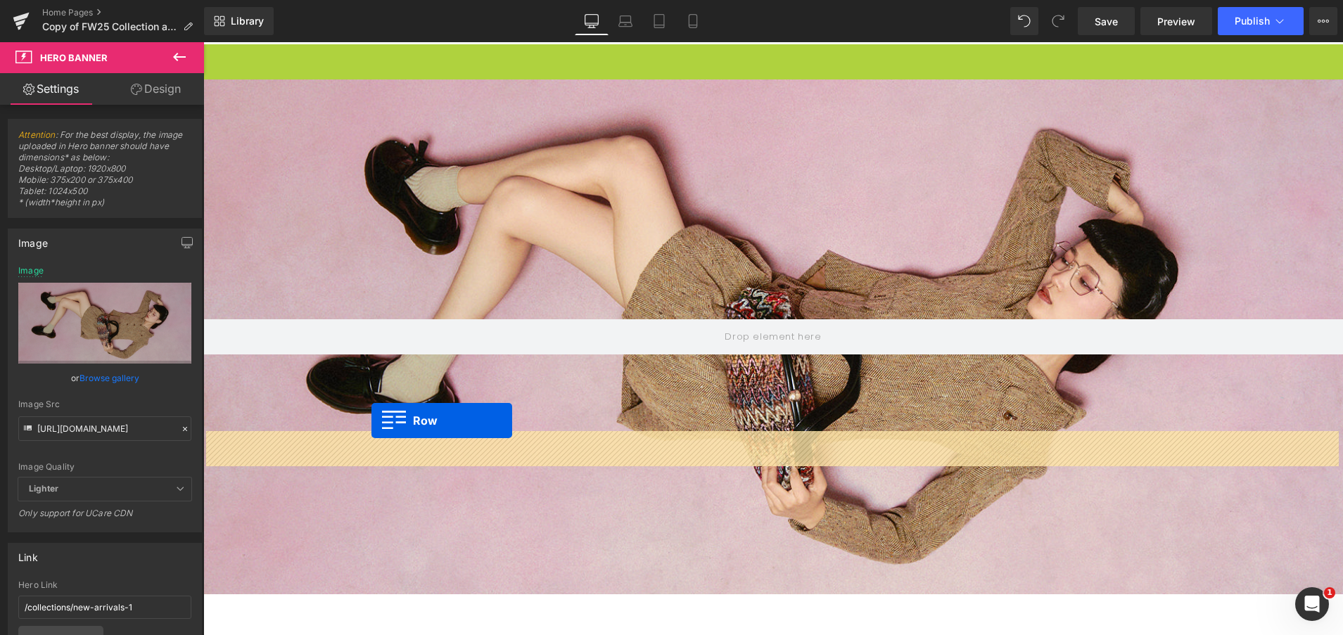
scroll to position [28, 0]
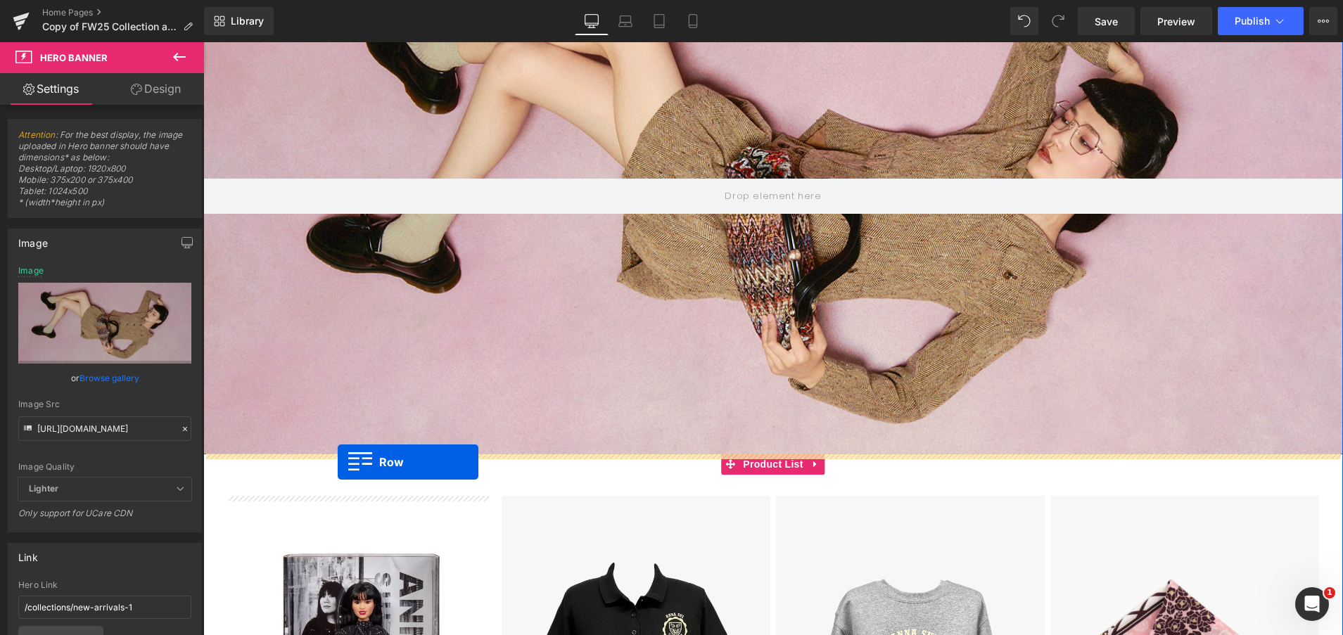
drag, startPoint x: 234, startPoint y: 56, endPoint x: 338, endPoint y: 462, distance: 419.6
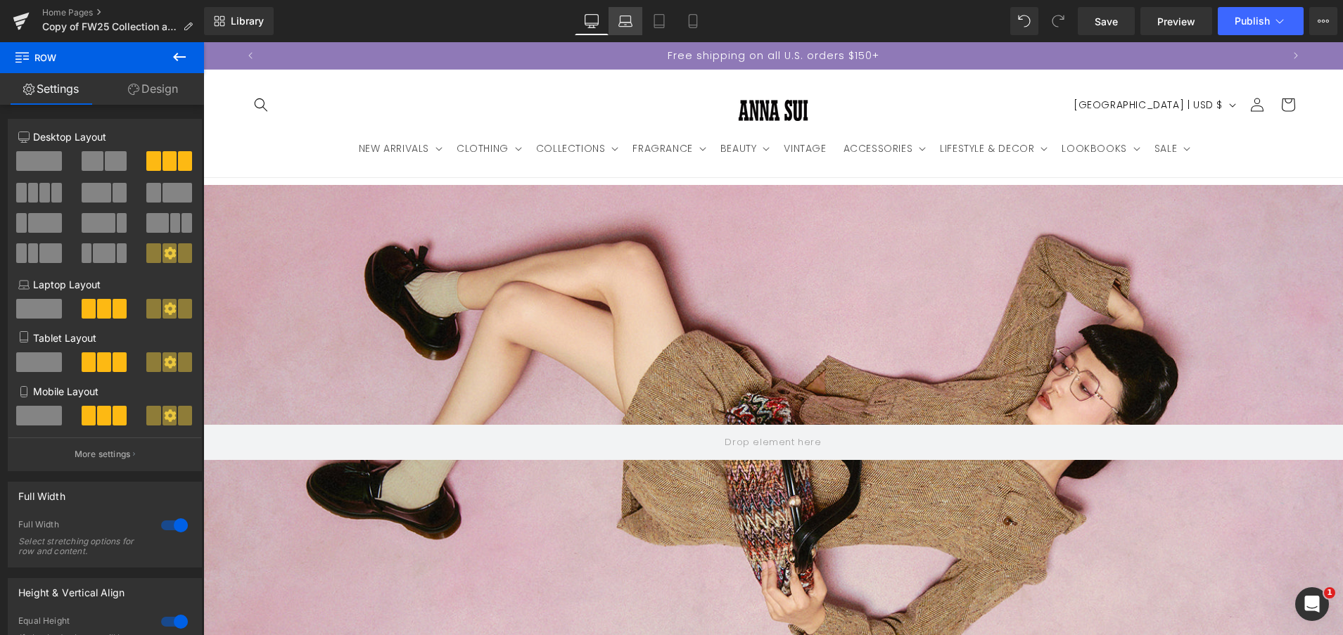
click at [625, 26] on icon at bounding box center [624, 25] width 13 height 4
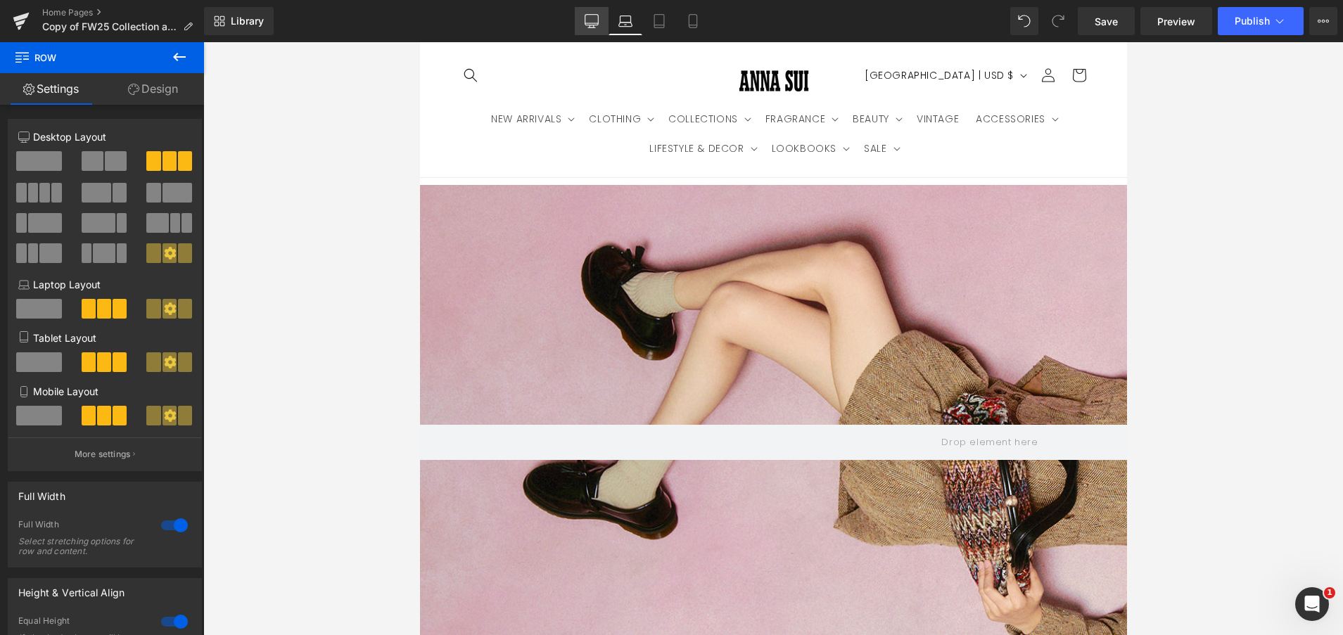
click at [597, 21] on icon at bounding box center [592, 21] width 14 height 14
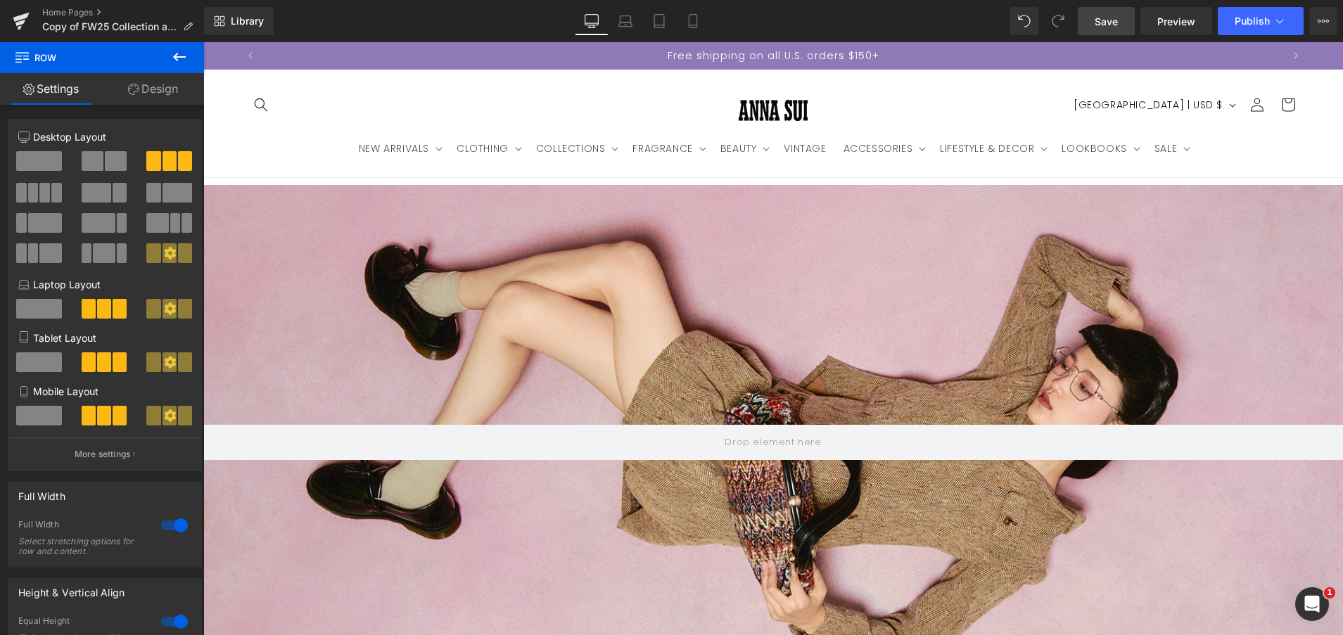
click at [1112, 15] on span "Save" at bounding box center [1106, 21] width 23 height 15
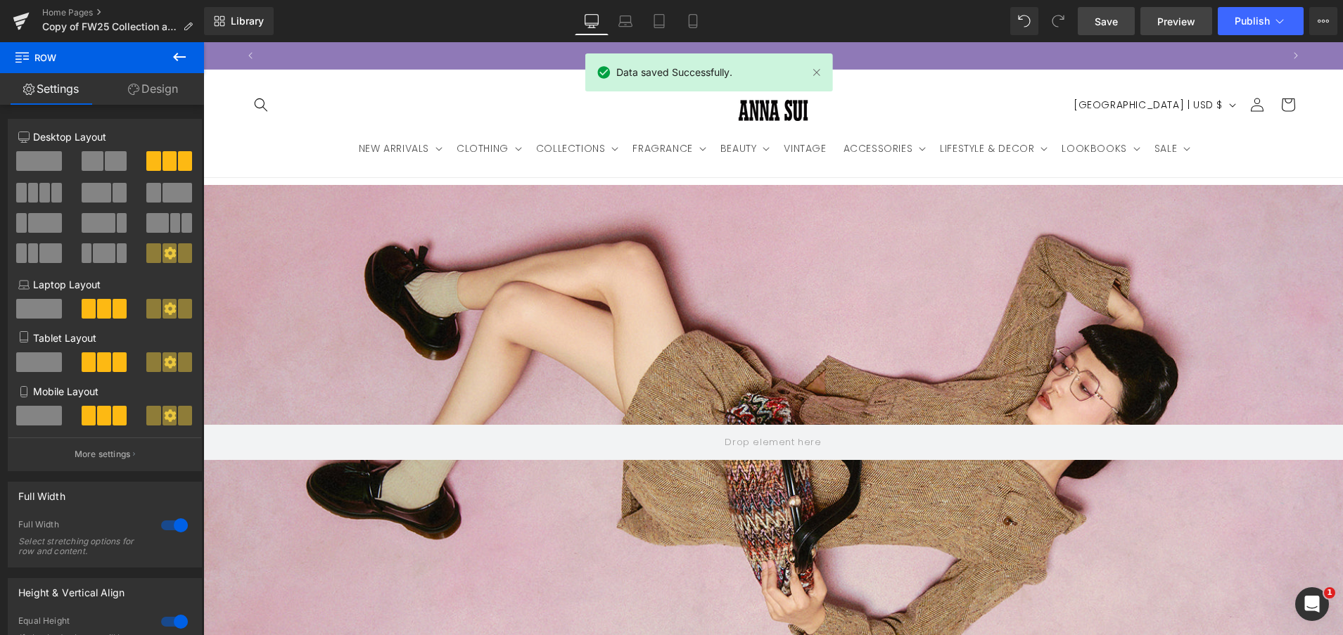
click at [1182, 15] on span "Preview" at bounding box center [1176, 21] width 38 height 15
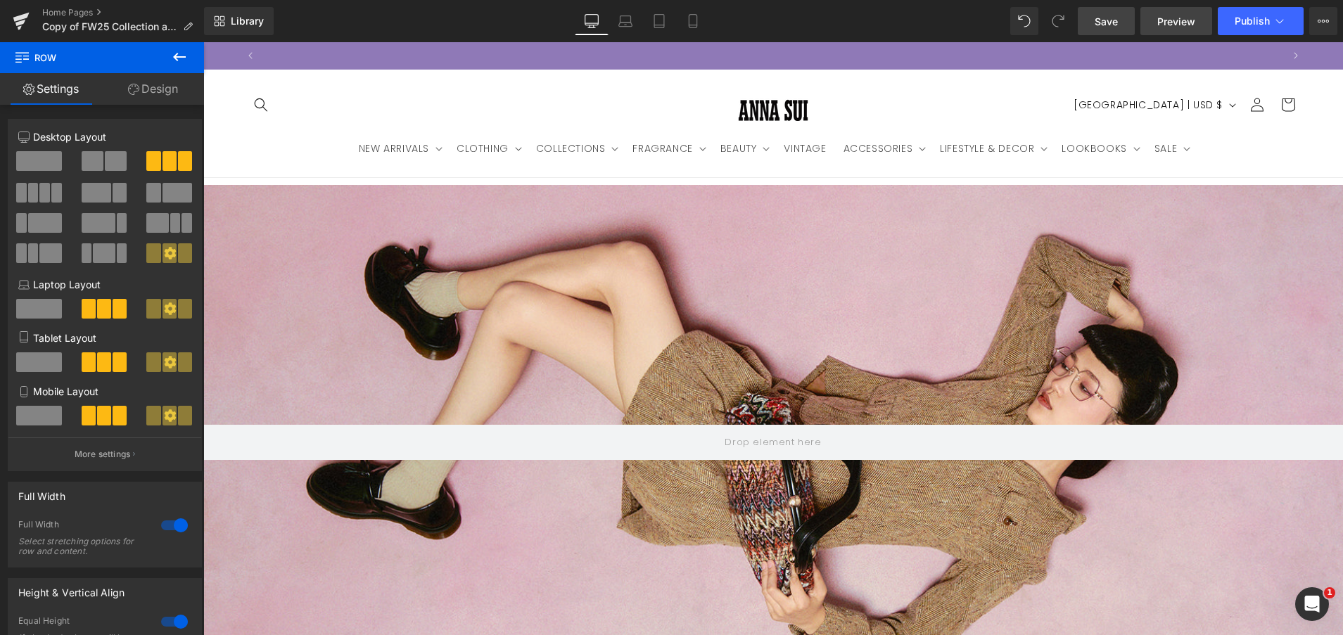
scroll to position [0, 0]
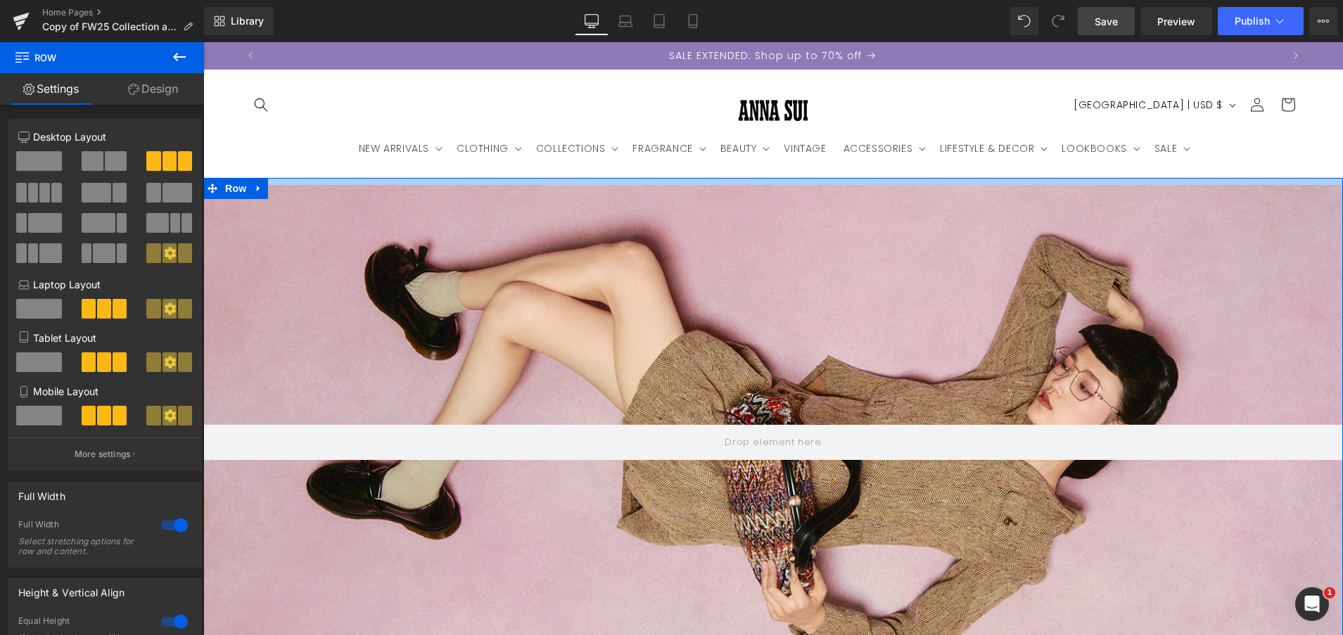
click at [414, 179] on div at bounding box center [773, 181] width 1140 height 7
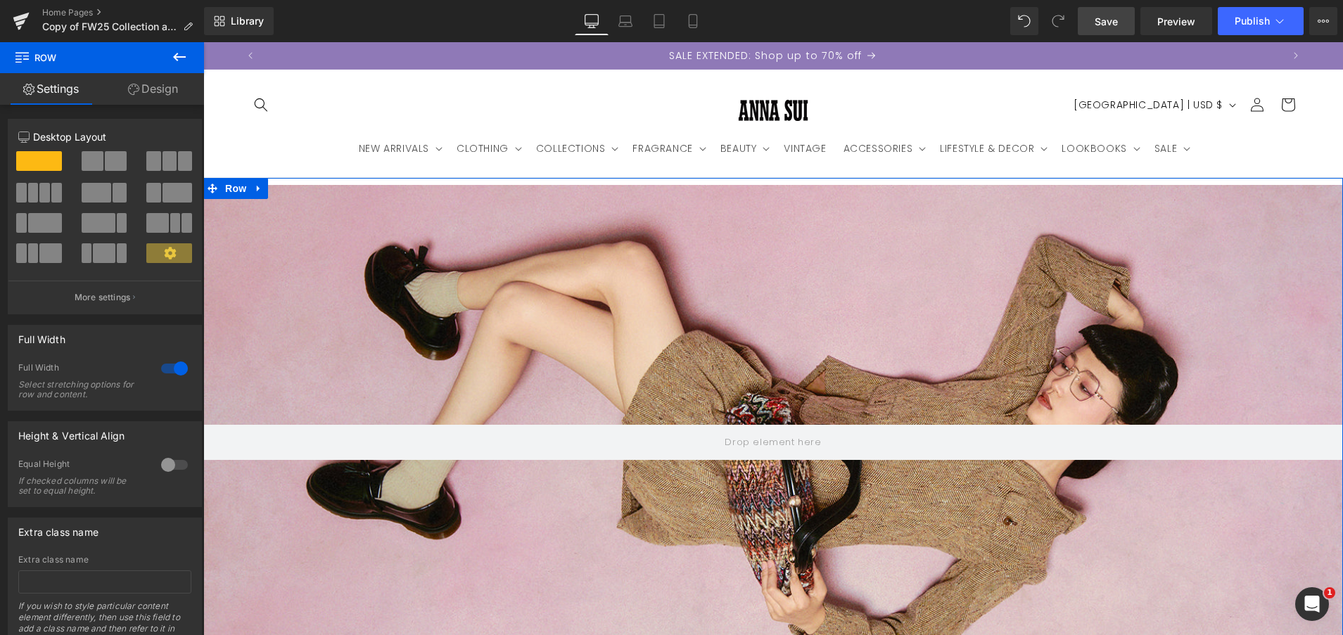
click at [145, 91] on link "Design" at bounding box center [153, 89] width 102 height 32
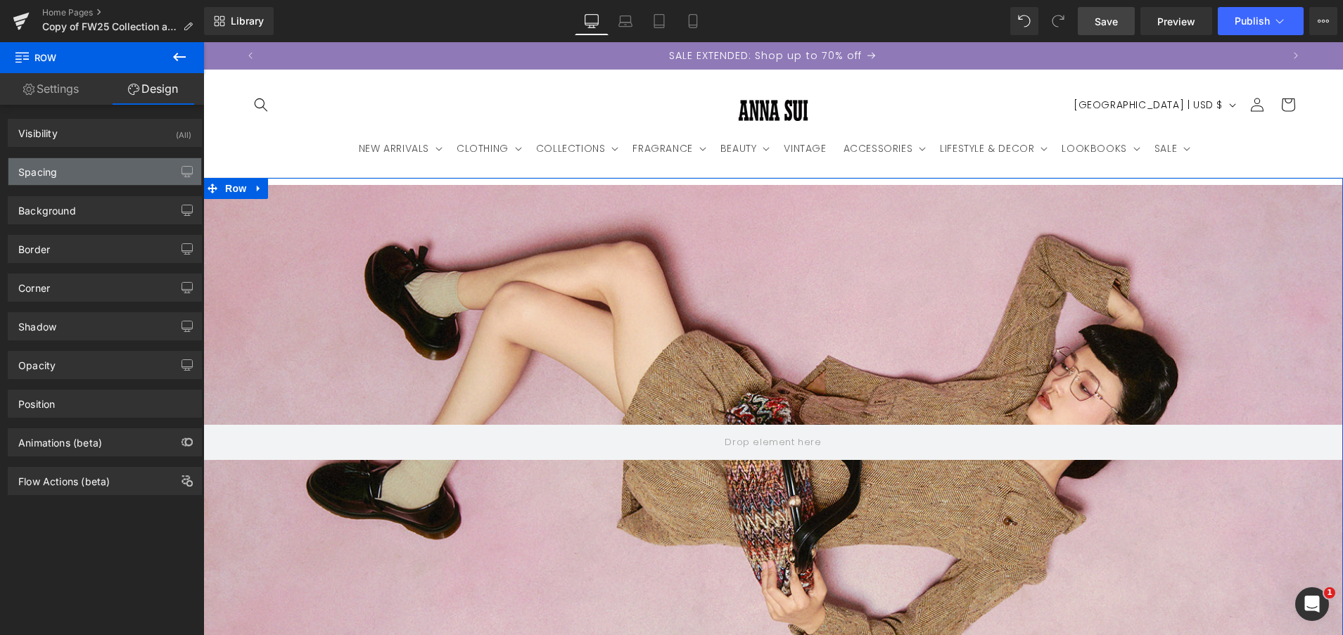
click at [89, 177] on div "Spacing" at bounding box center [104, 171] width 193 height 27
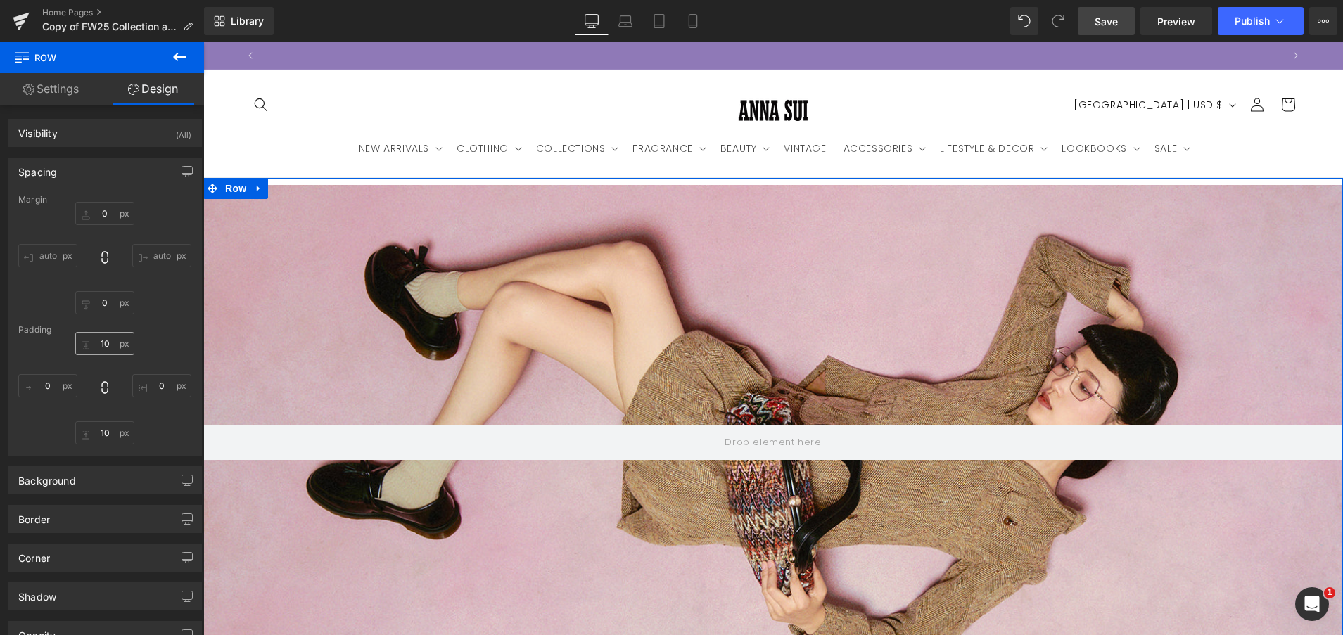
scroll to position [0, 1020]
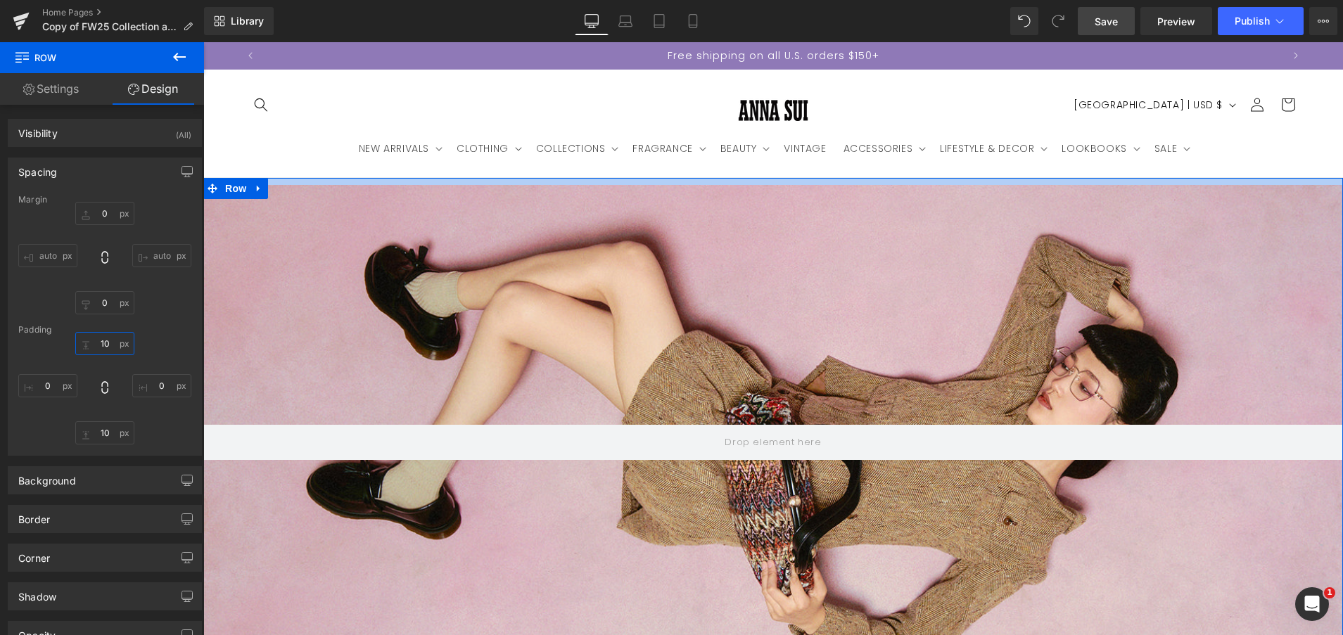
click at [109, 346] on input "text" at bounding box center [104, 343] width 59 height 23
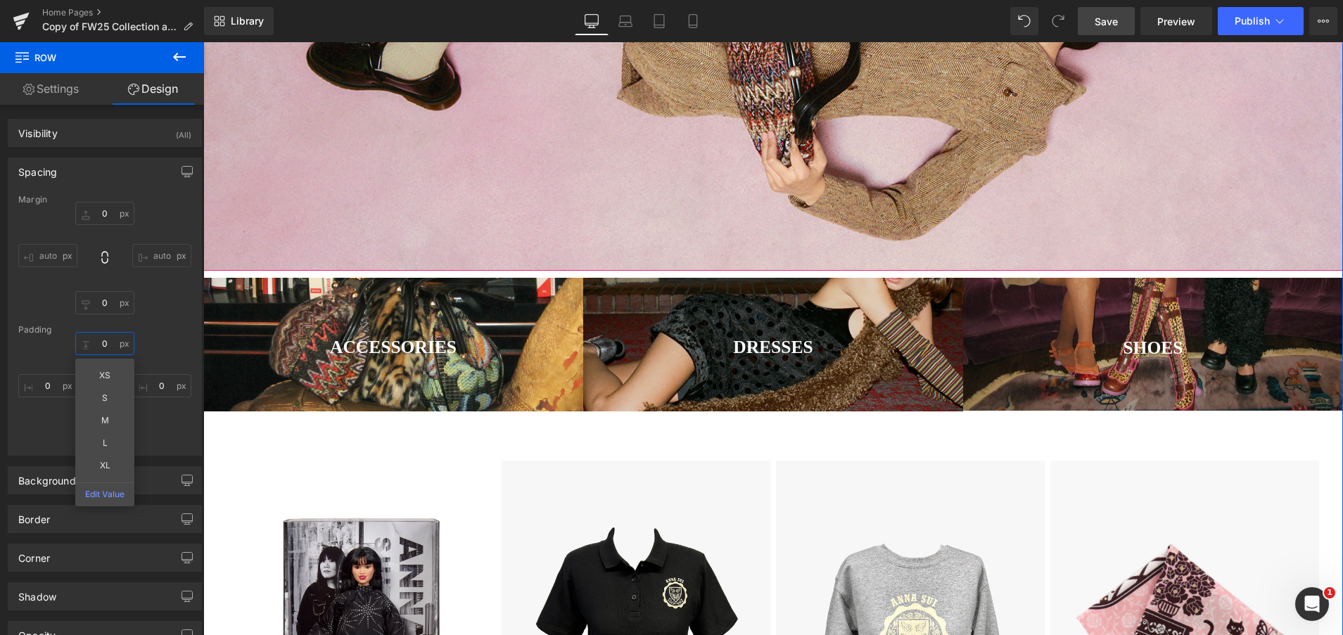
scroll to position [0, 0]
type input "0"
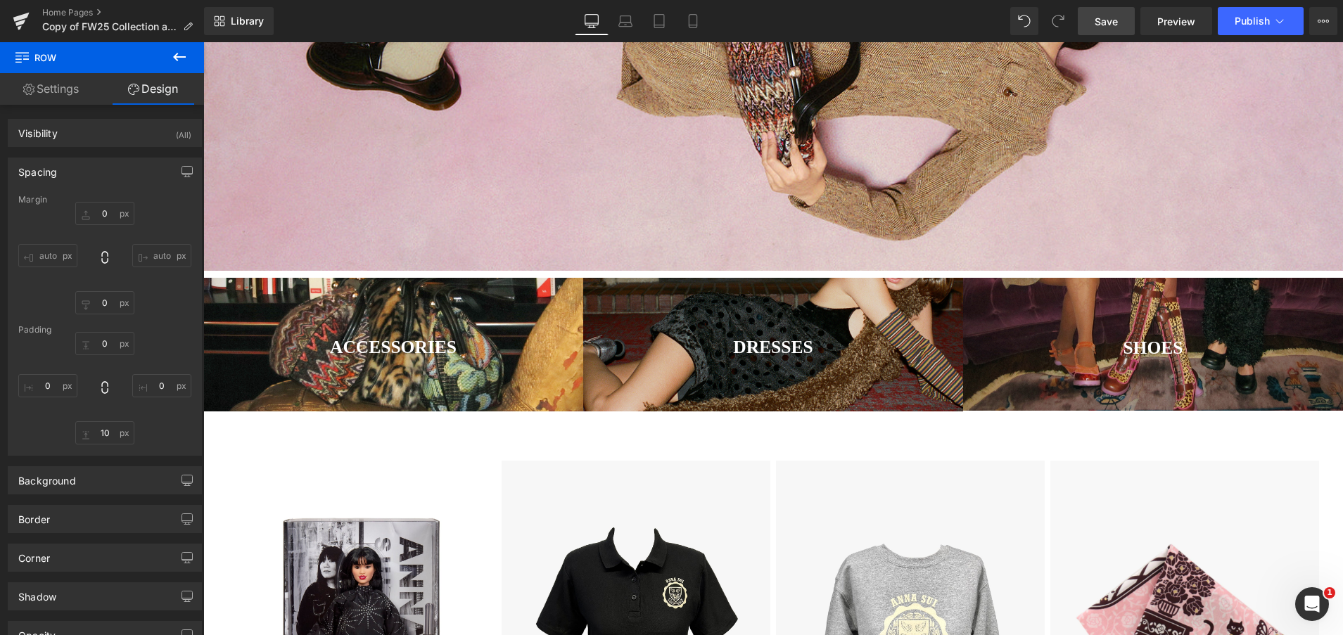
click at [1092, 9] on link "Save" at bounding box center [1106, 21] width 57 height 28
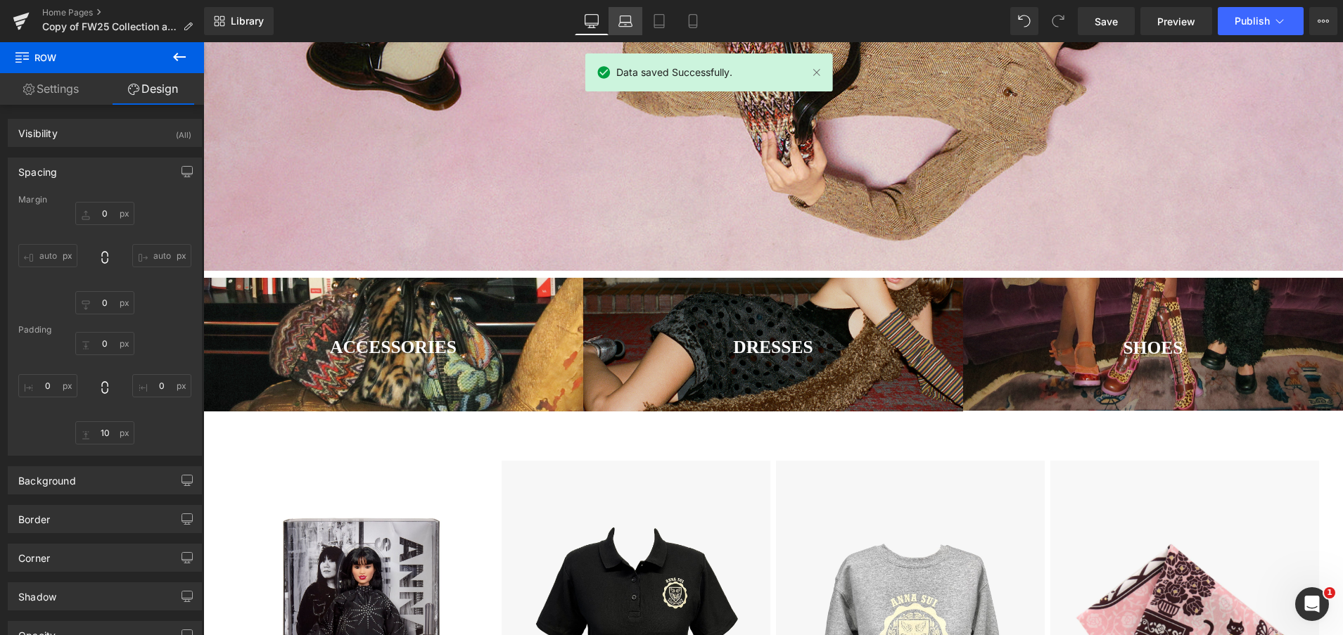
scroll to position [0, 1020]
click at [625, 20] on icon at bounding box center [625, 21] width 14 height 14
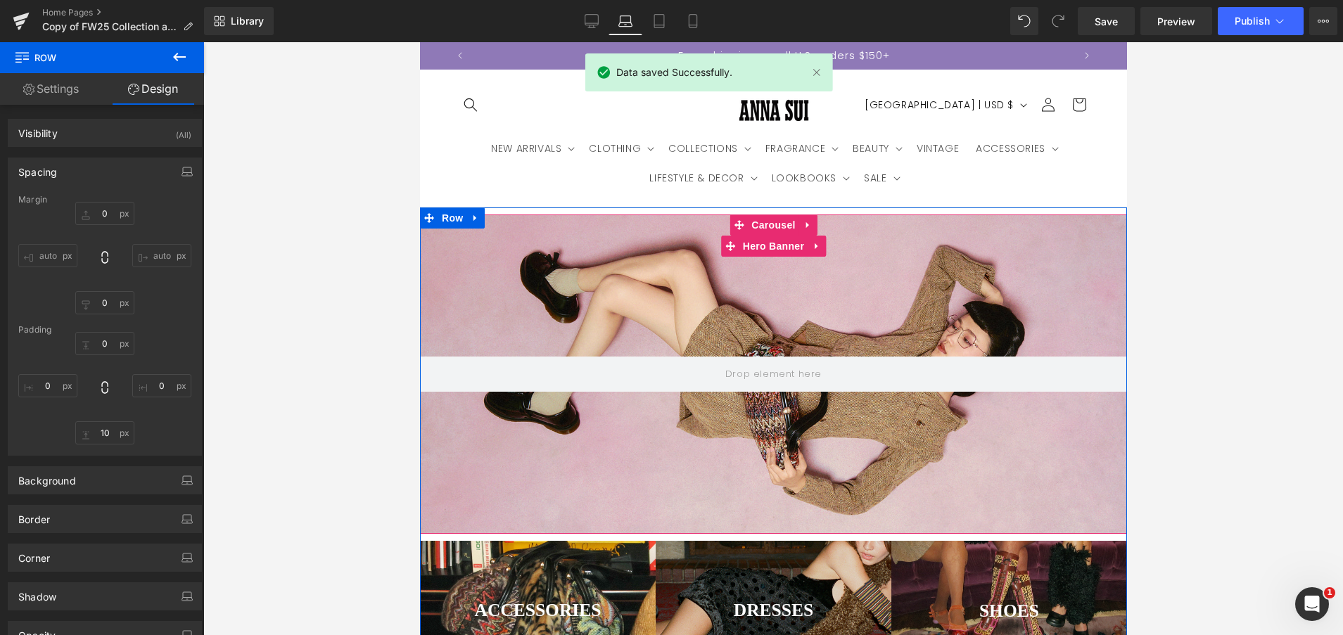
click at [639, 257] on div at bounding box center [772, 374] width 707 height 319
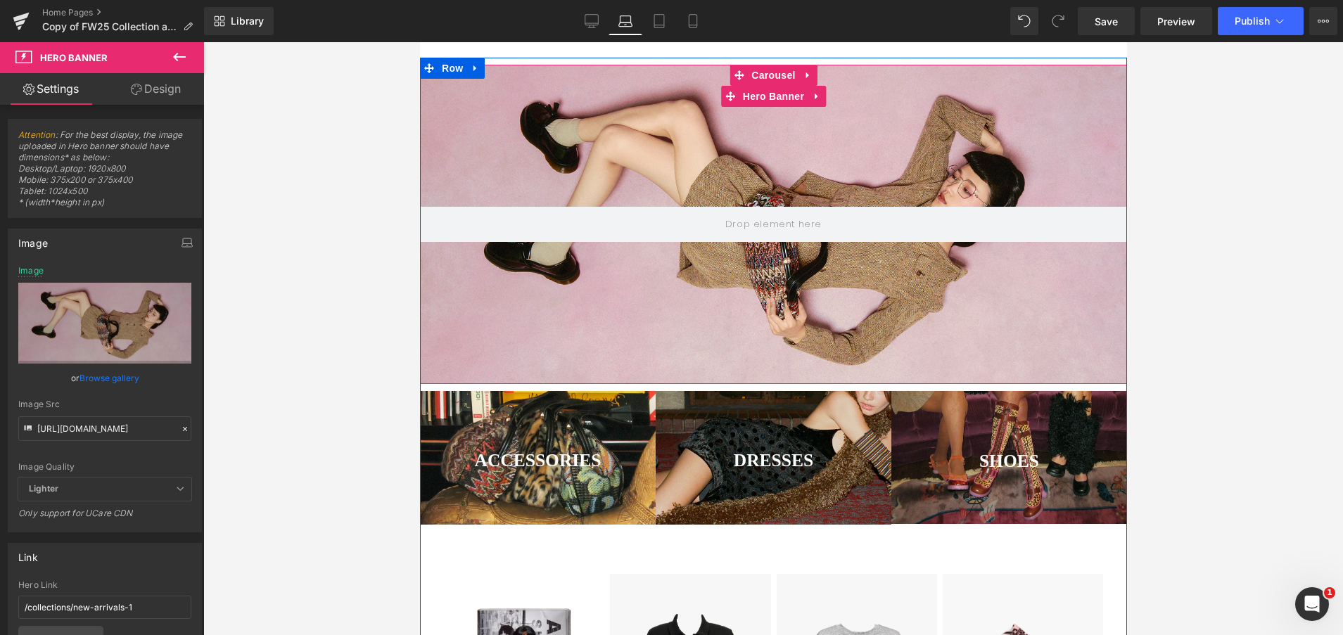
scroll to position [0, 0]
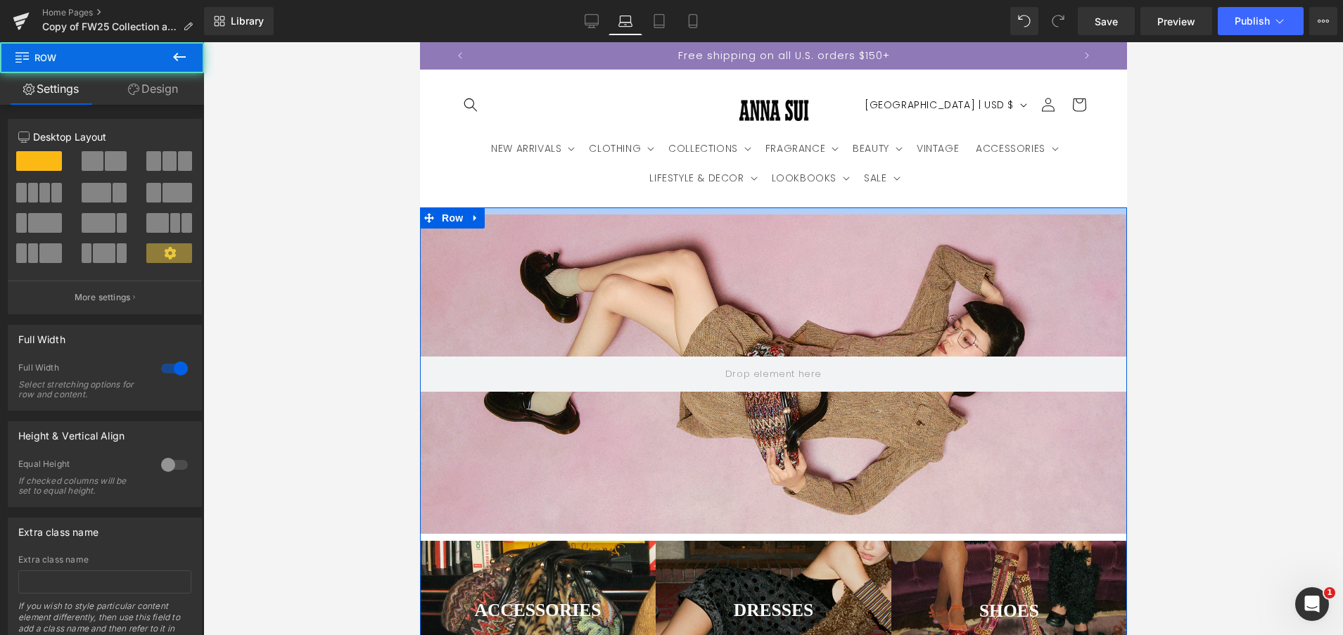
click at [639, 212] on div at bounding box center [772, 211] width 707 height 7
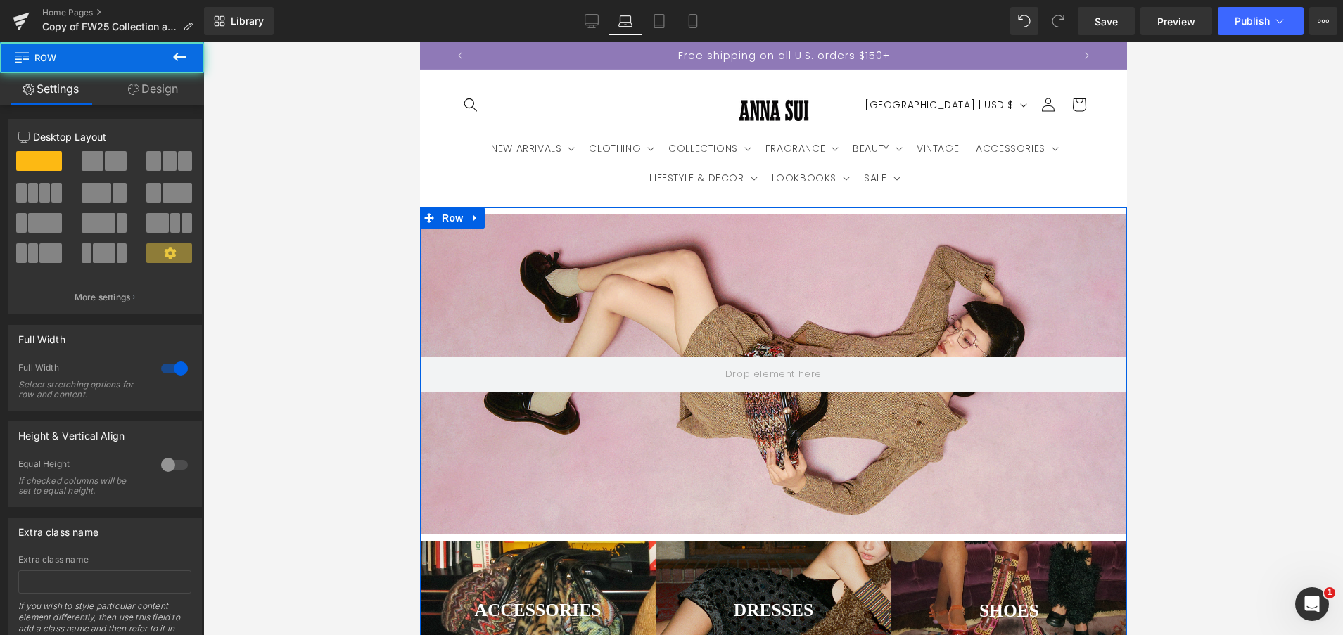
click at [143, 84] on link "Design" at bounding box center [153, 89] width 102 height 32
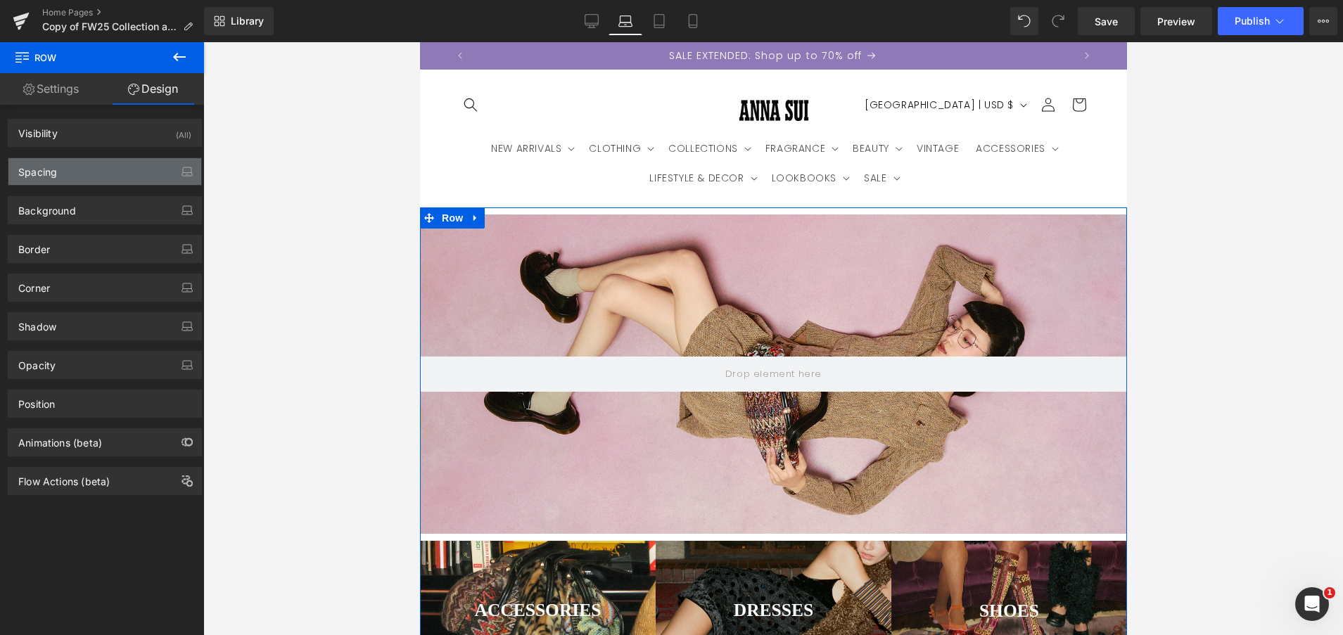
drag, startPoint x: 95, startPoint y: 174, endPoint x: 99, endPoint y: 260, distance: 85.9
click at [95, 174] on div "Spacing" at bounding box center [104, 171] width 193 height 27
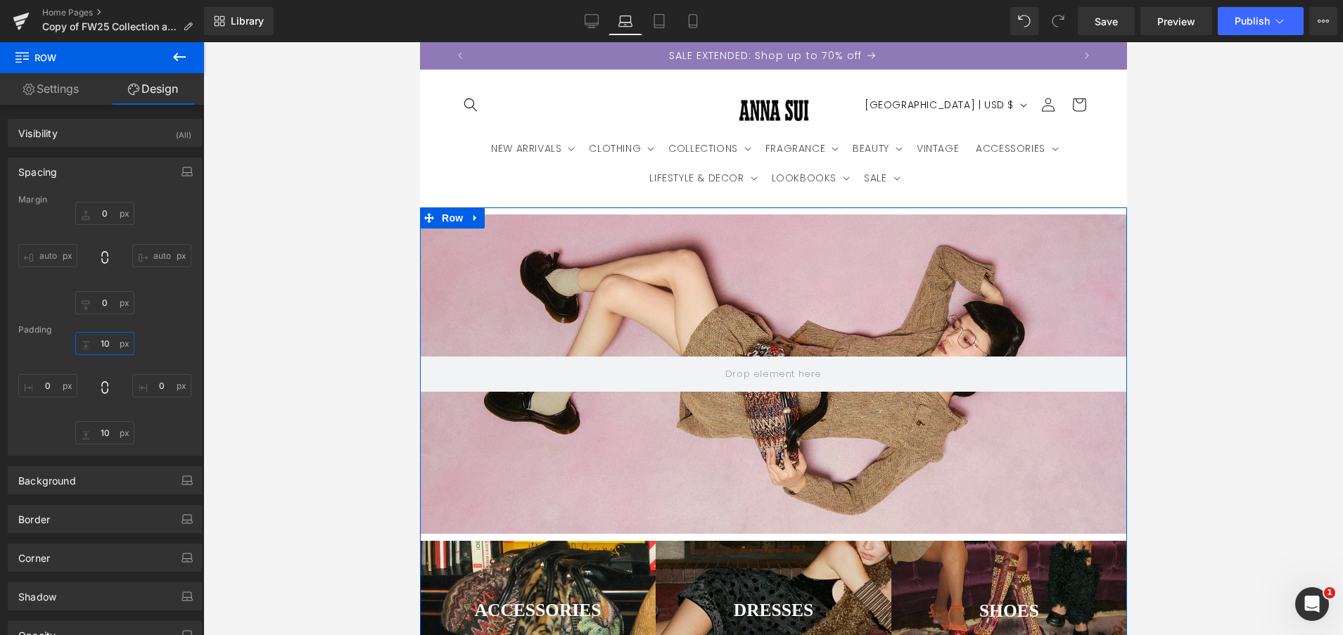
click at [105, 341] on input "10" at bounding box center [104, 343] width 59 height 23
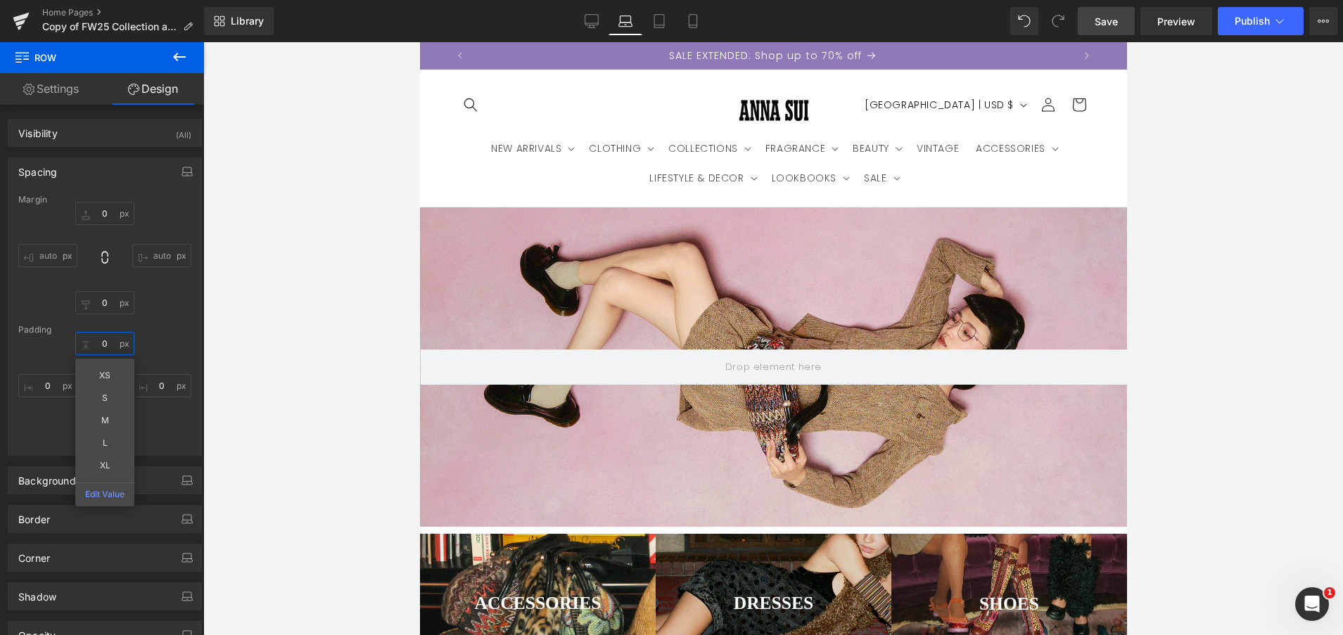
type input "0"
click at [1116, 33] on div "Library Laptop Desktop Laptop Tablet Mobile Save Preview Publish Scheduled View…" at bounding box center [773, 21] width 1139 height 42
click at [1116, 23] on span "Save" at bounding box center [1106, 21] width 23 height 15
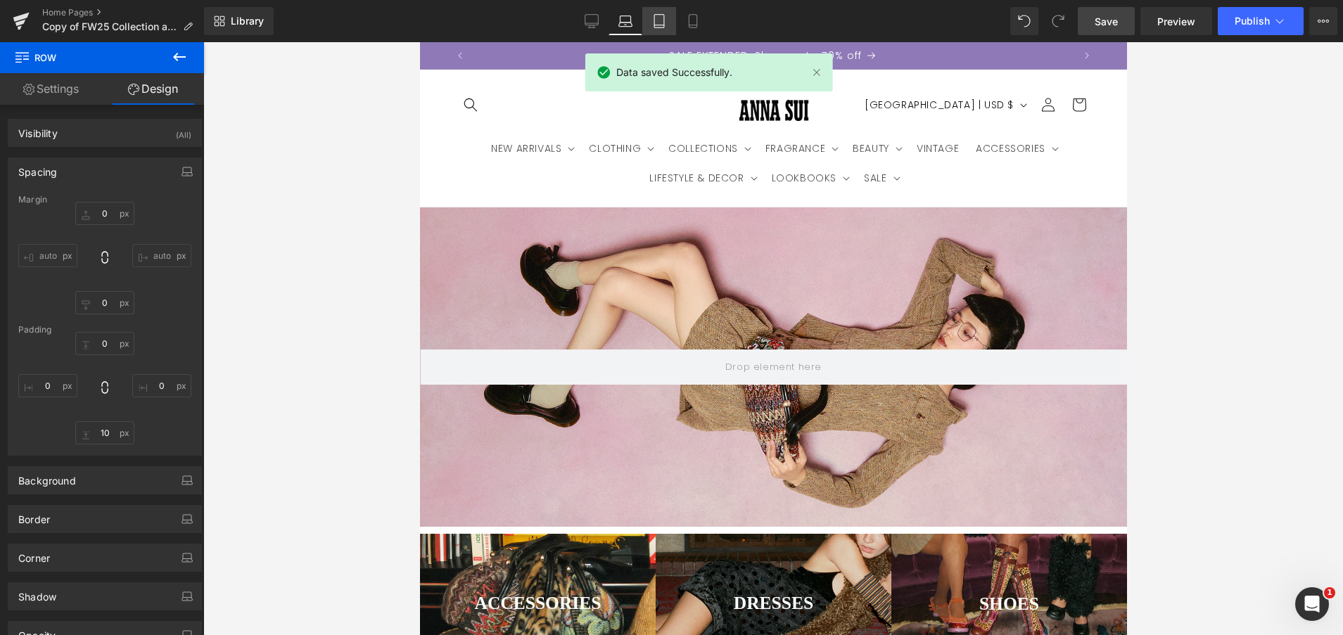
click at [651, 15] on link "Tablet" at bounding box center [659, 21] width 34 height 28
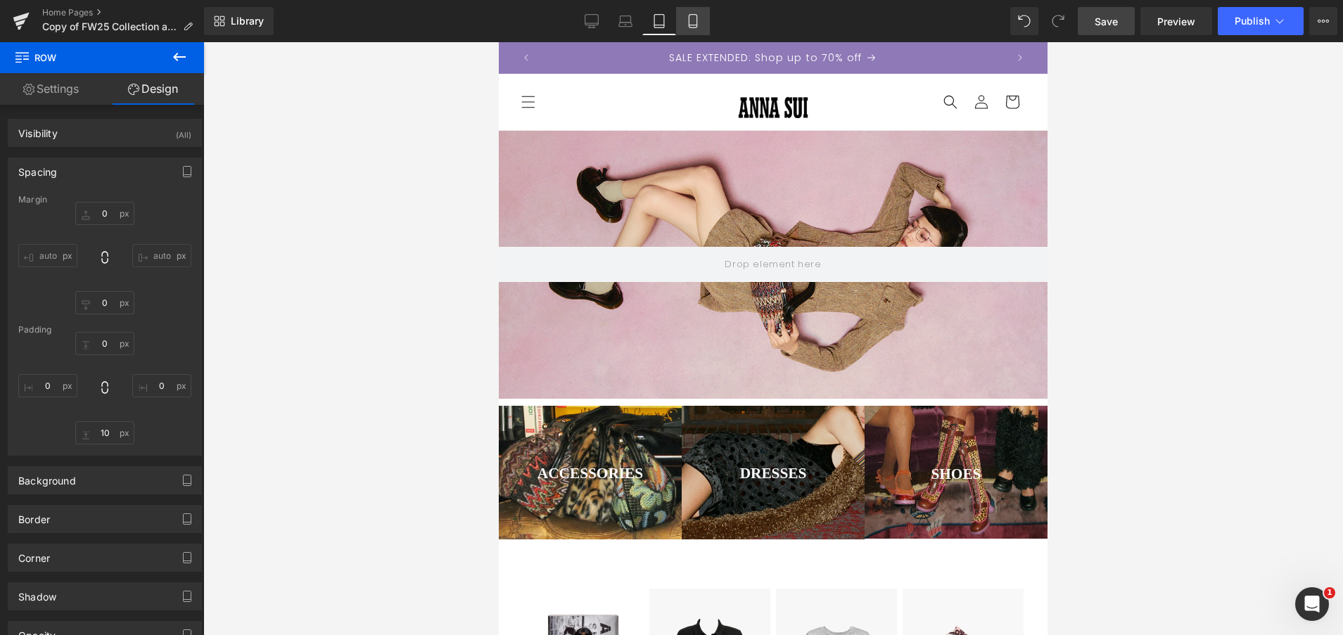
click at [692, 22] on icon at bounding box center [693, 21] width 14 height 14
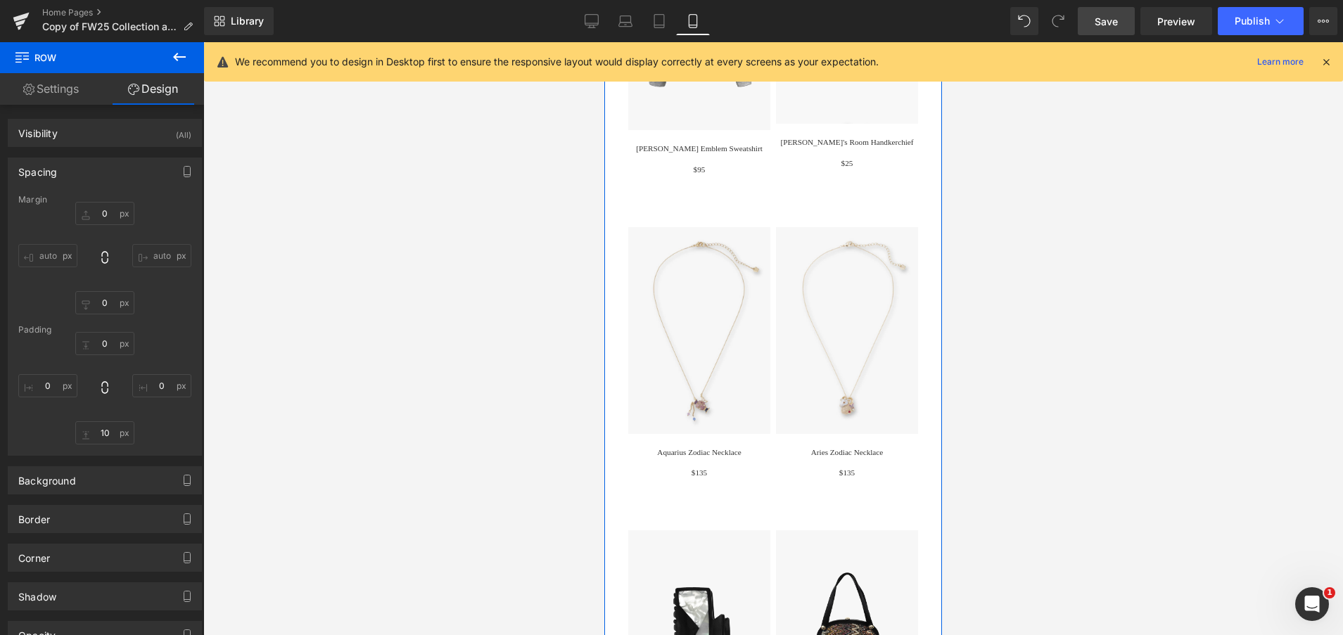
scroll to position [0, 247]
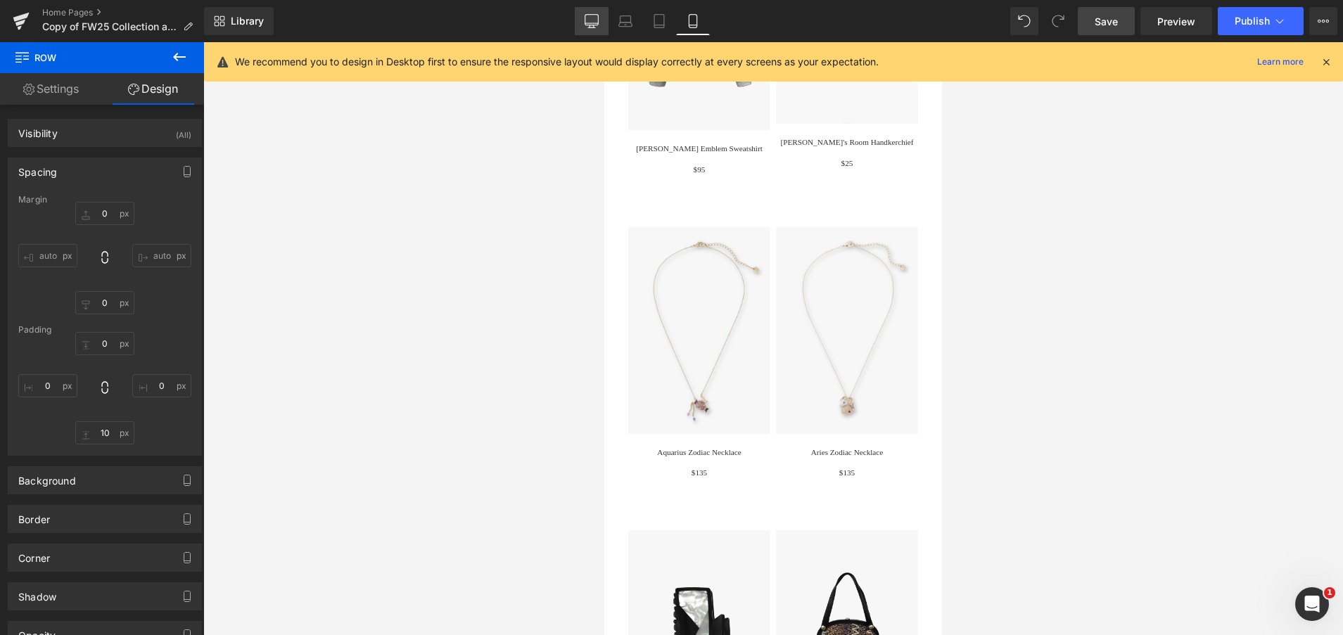
click at [595, 20] on icon at bounding box center [592, 21] width 14 height 14
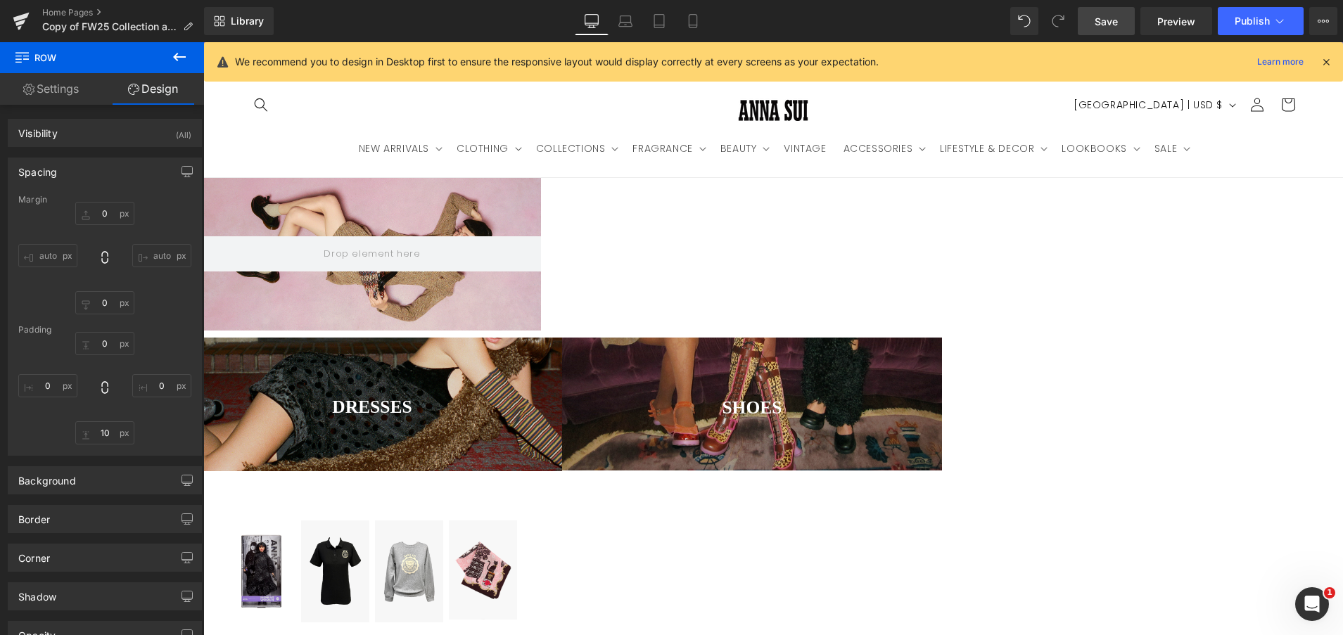
scroll to position [0, 1020]
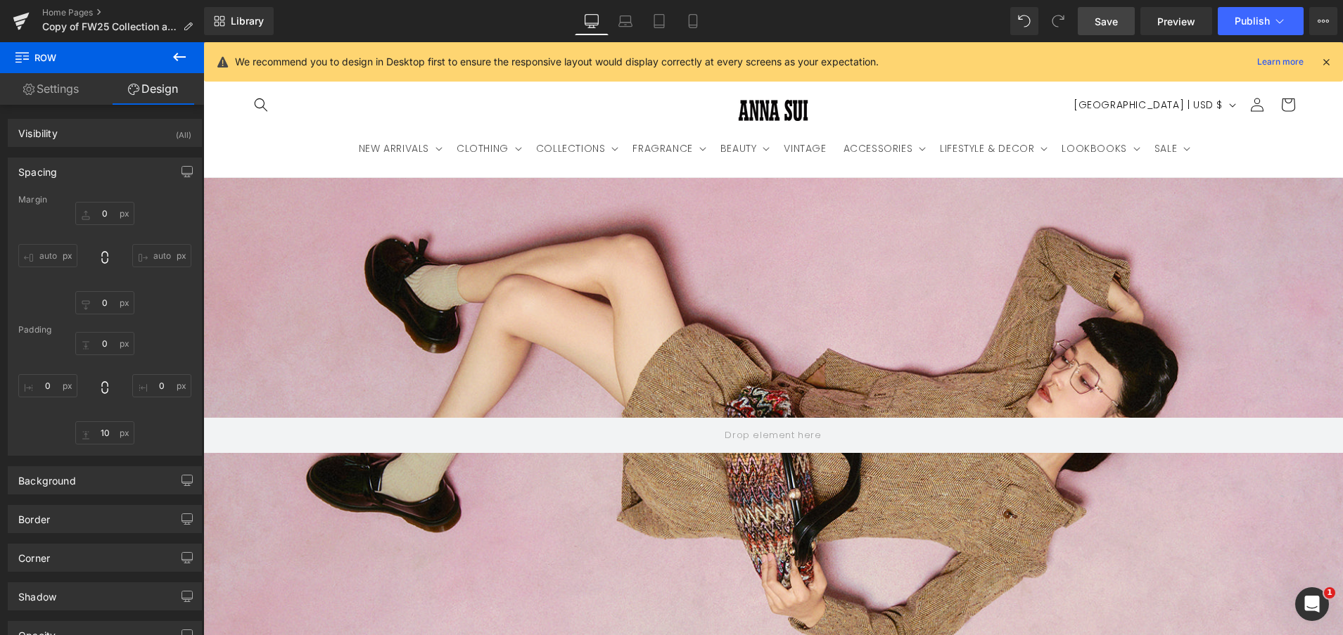
click at [1112, 28] on span "Save" at bounding box center [1106, 21] width 23 height 15
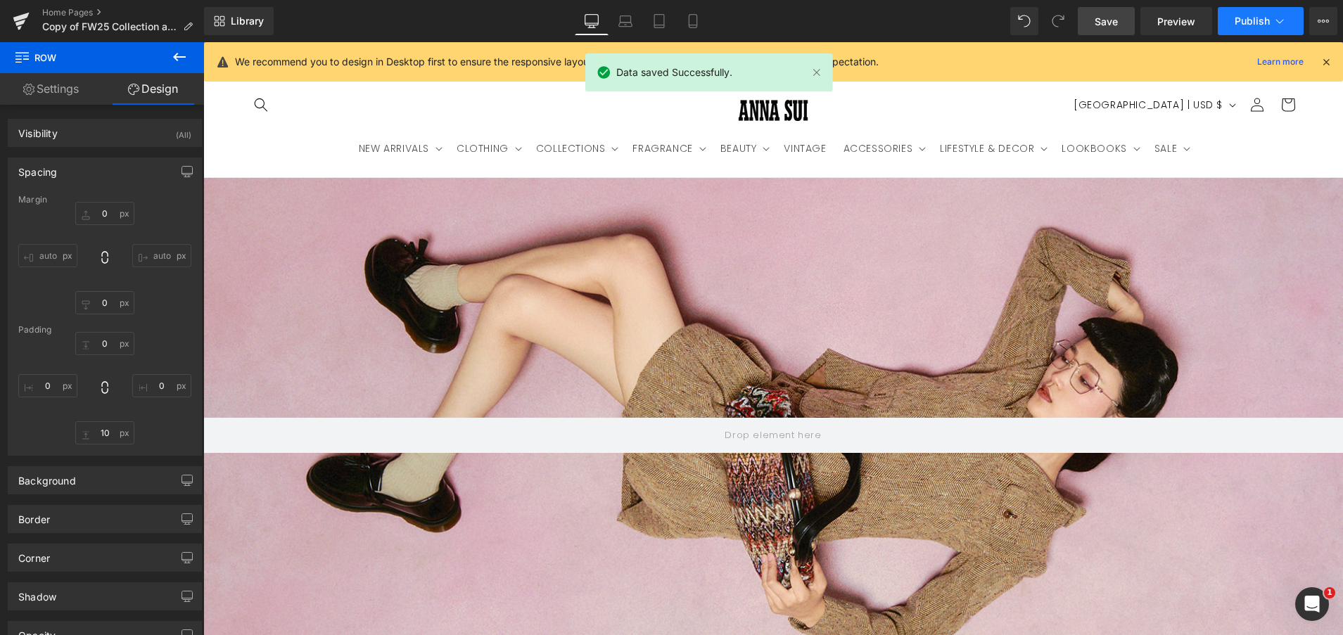
click at [1243, 20] on span "Publish" at bounding box center [1252, 20] width 35 height 11
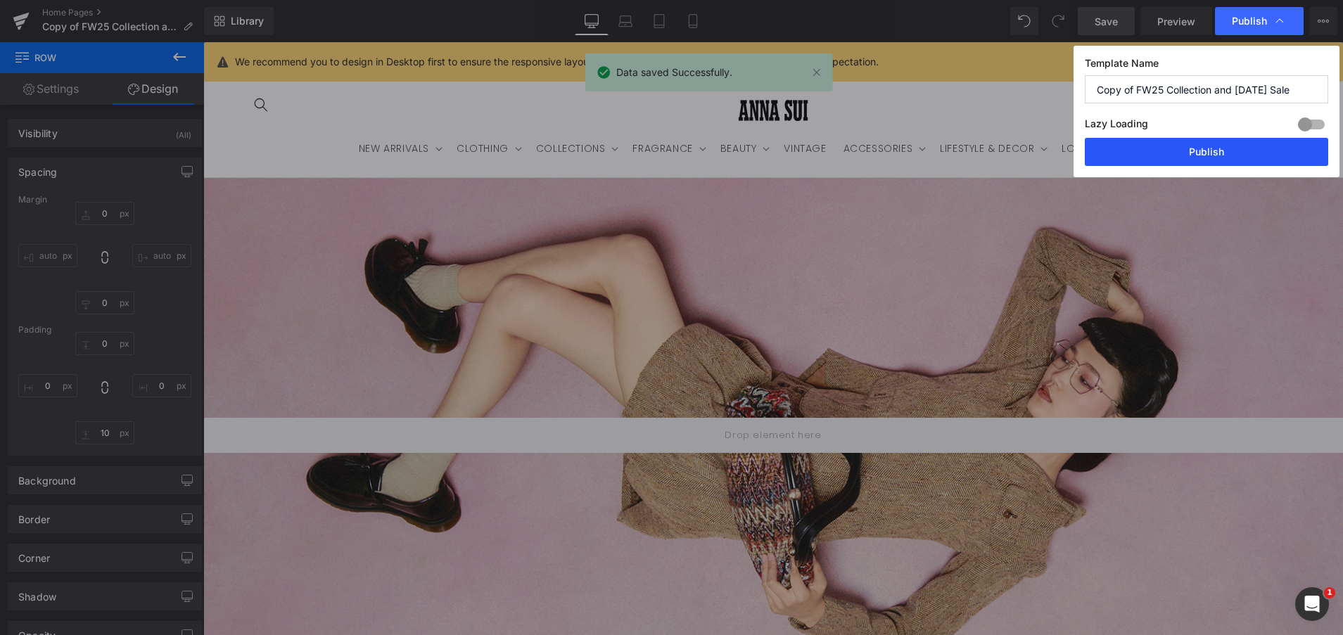
scroll to position [0, 0]
click at [1211, 148] on button "Publish" at bounding box center [1206, 152] width 243 height 28
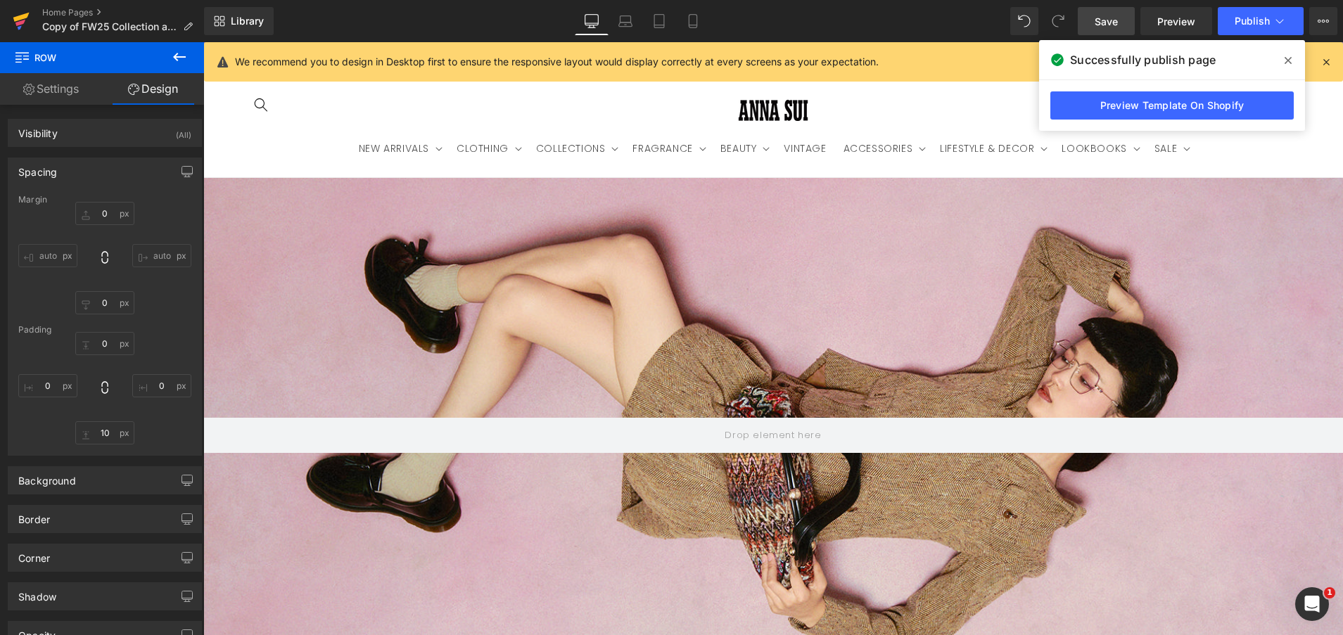
click at [20, 23] on icon at bounding box center [20, 23] width 10 height 6
